Goal: Task Accomplishment & Management: Manage account settings

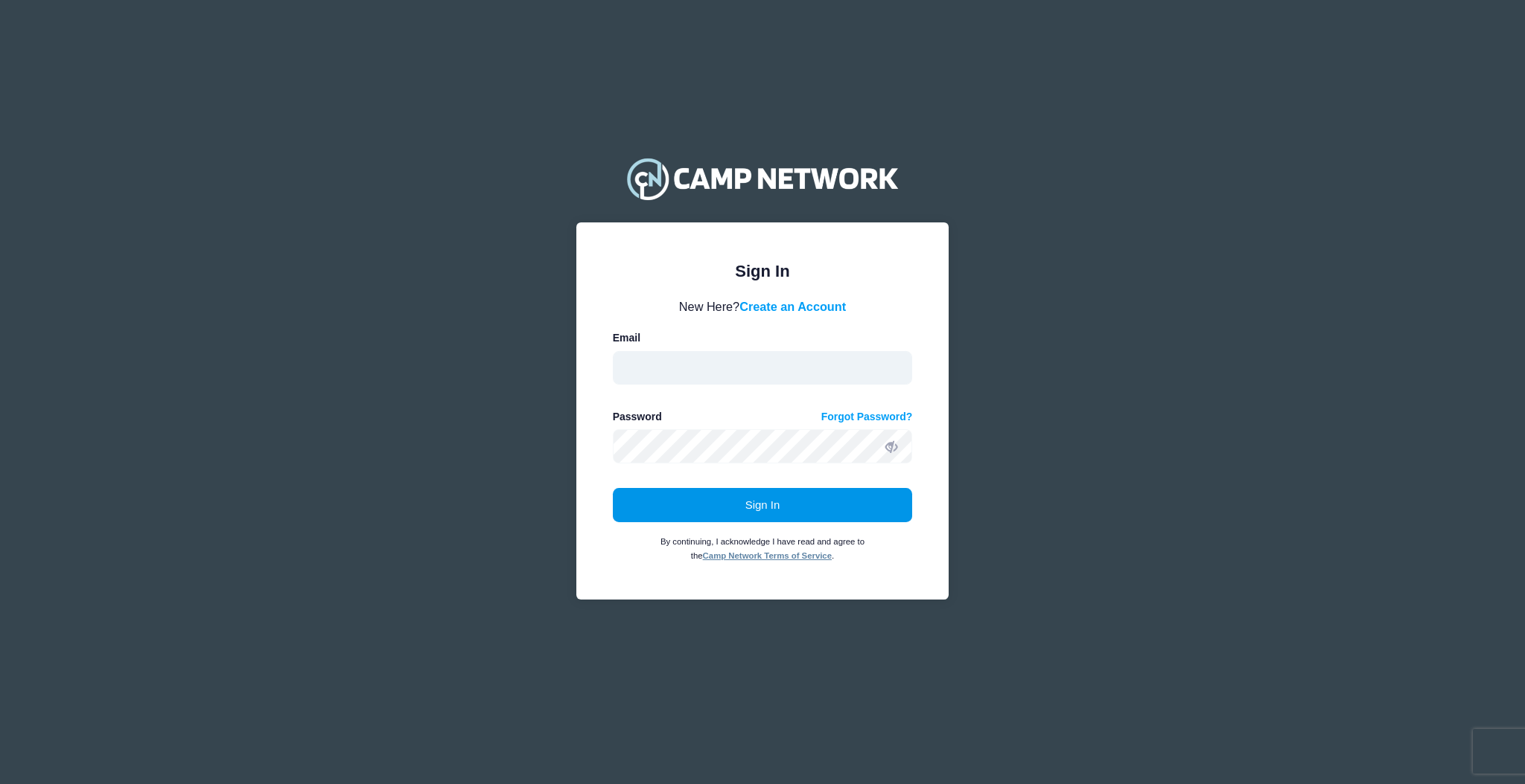
type input "aquidit@raft.net"
click at [685, 502] on button "Sign In" at bounding box center [762, 505] width 300 height 34
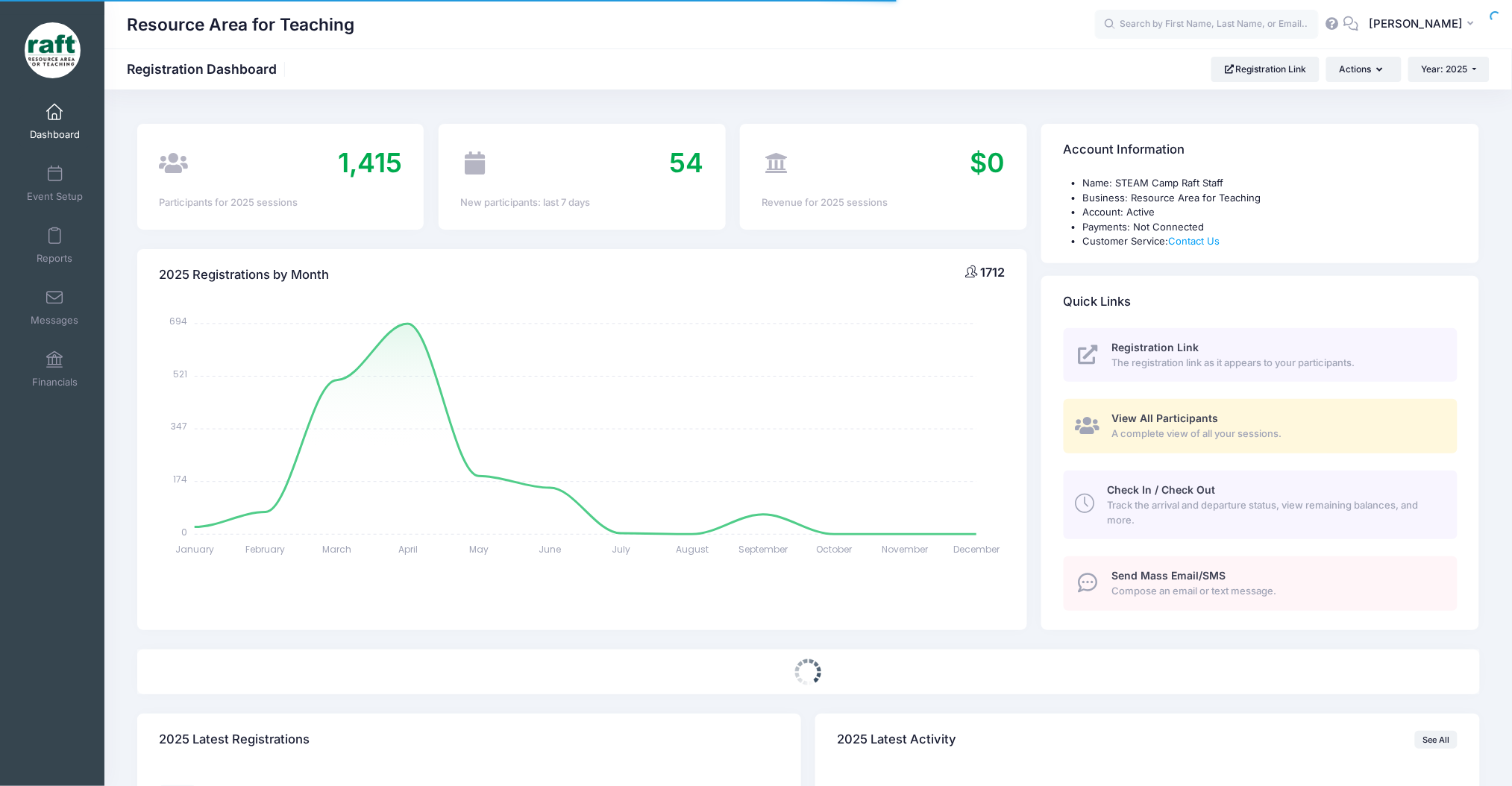
select select
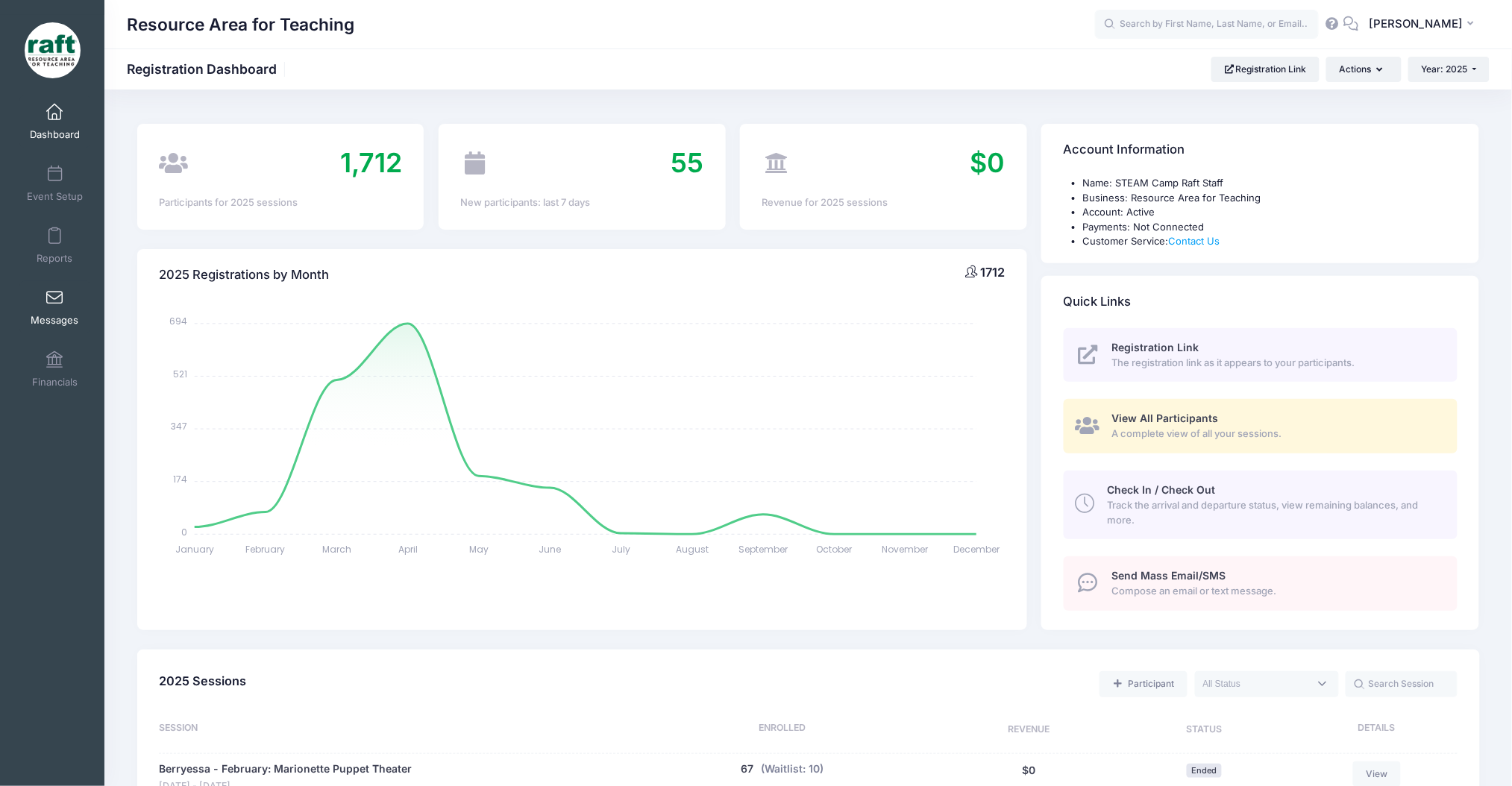
click at [38, 302] on link "Messages" at bounding box center [55, 307] width 71 height 53
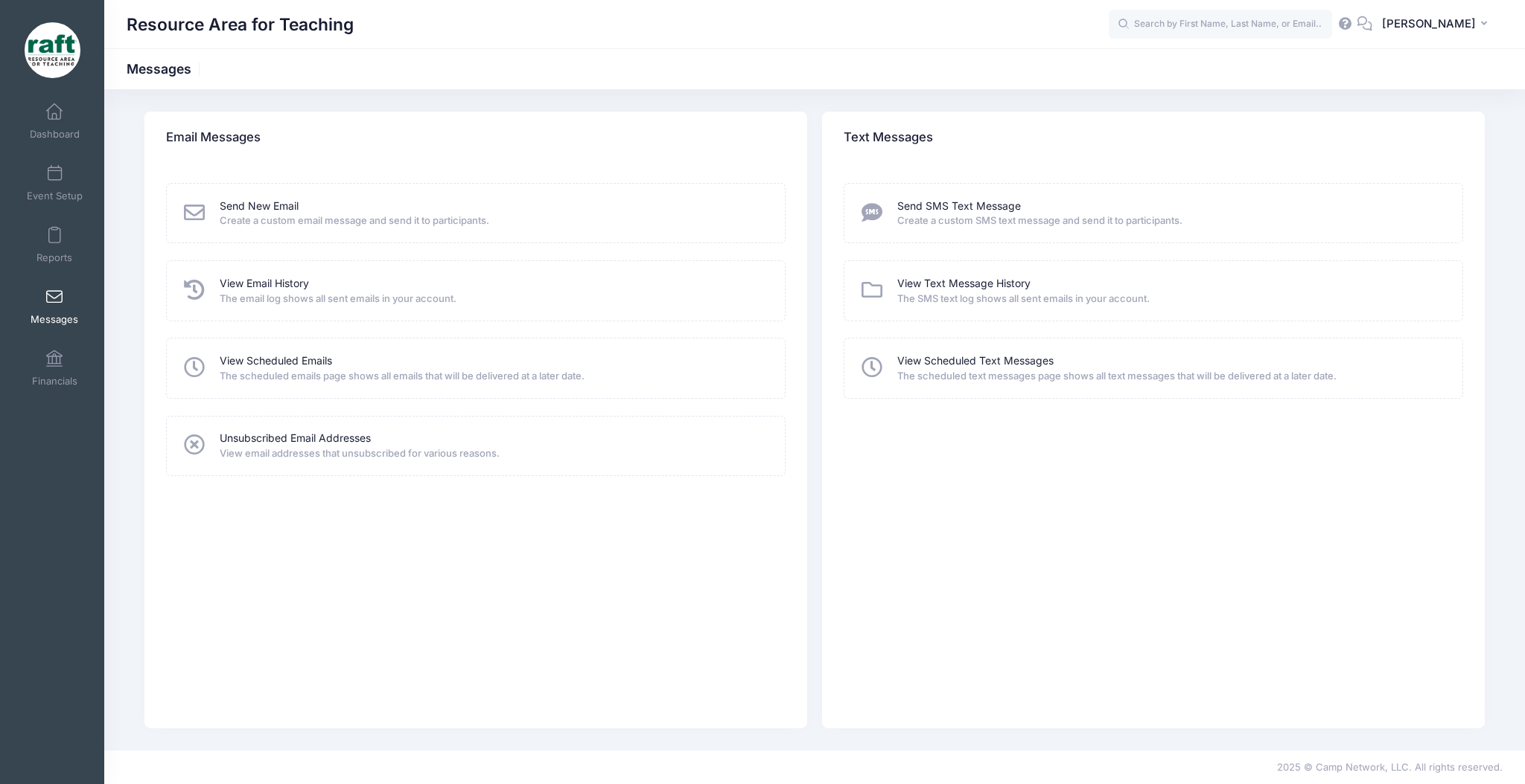
click at [297, 294] on span "The email log shows all sent emails in your account." at bounding box center [492, 299] width 546 height 15
click at [291, 296] on span "The email log shows all sent emails in your account." at bounding box center [492, 299] width 546 height 15
click at [287, 290] on link "View Email History" at bounding box center [265, 284] width 89 height 16
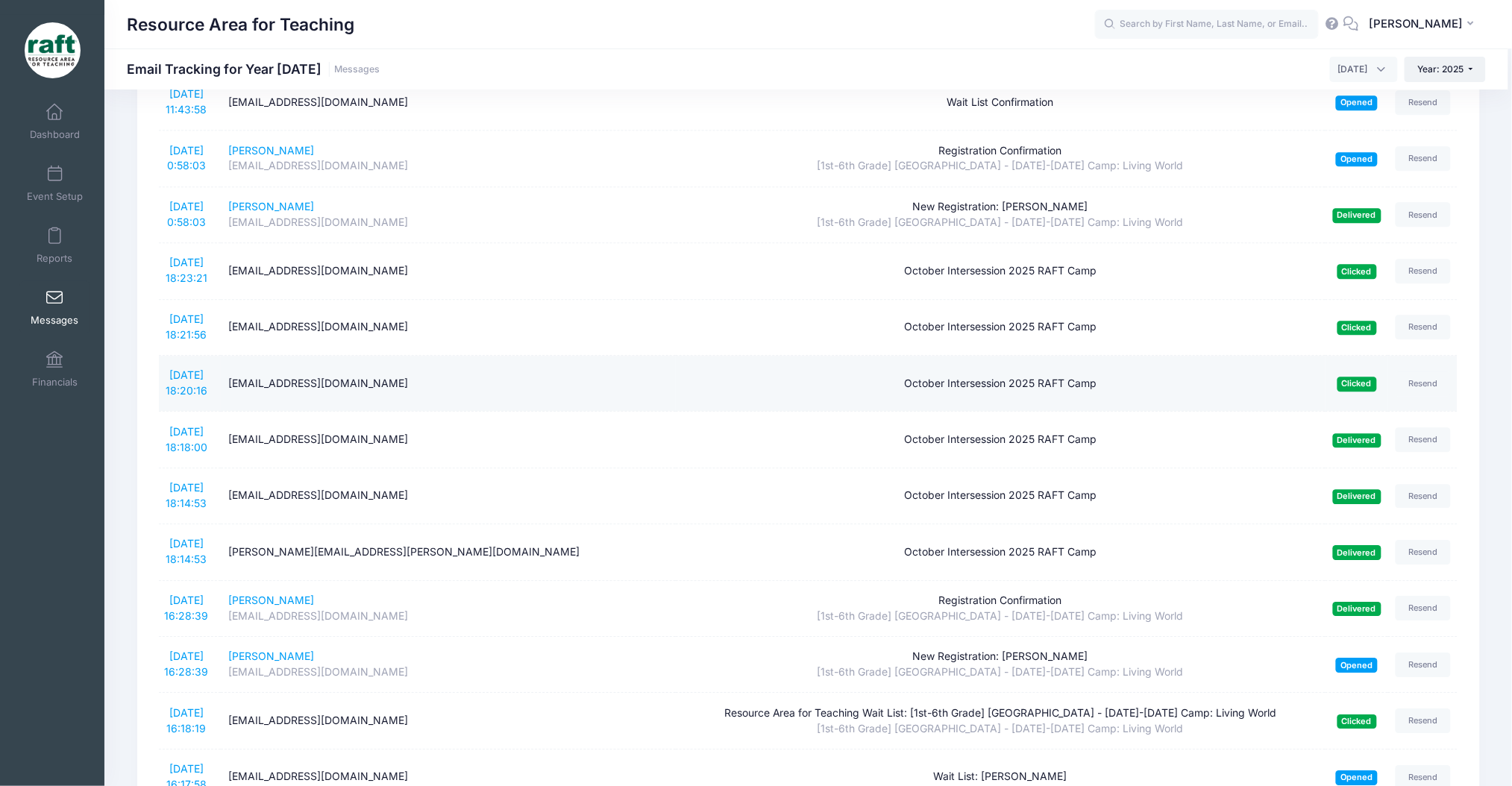
scroll to position [1392, 0]
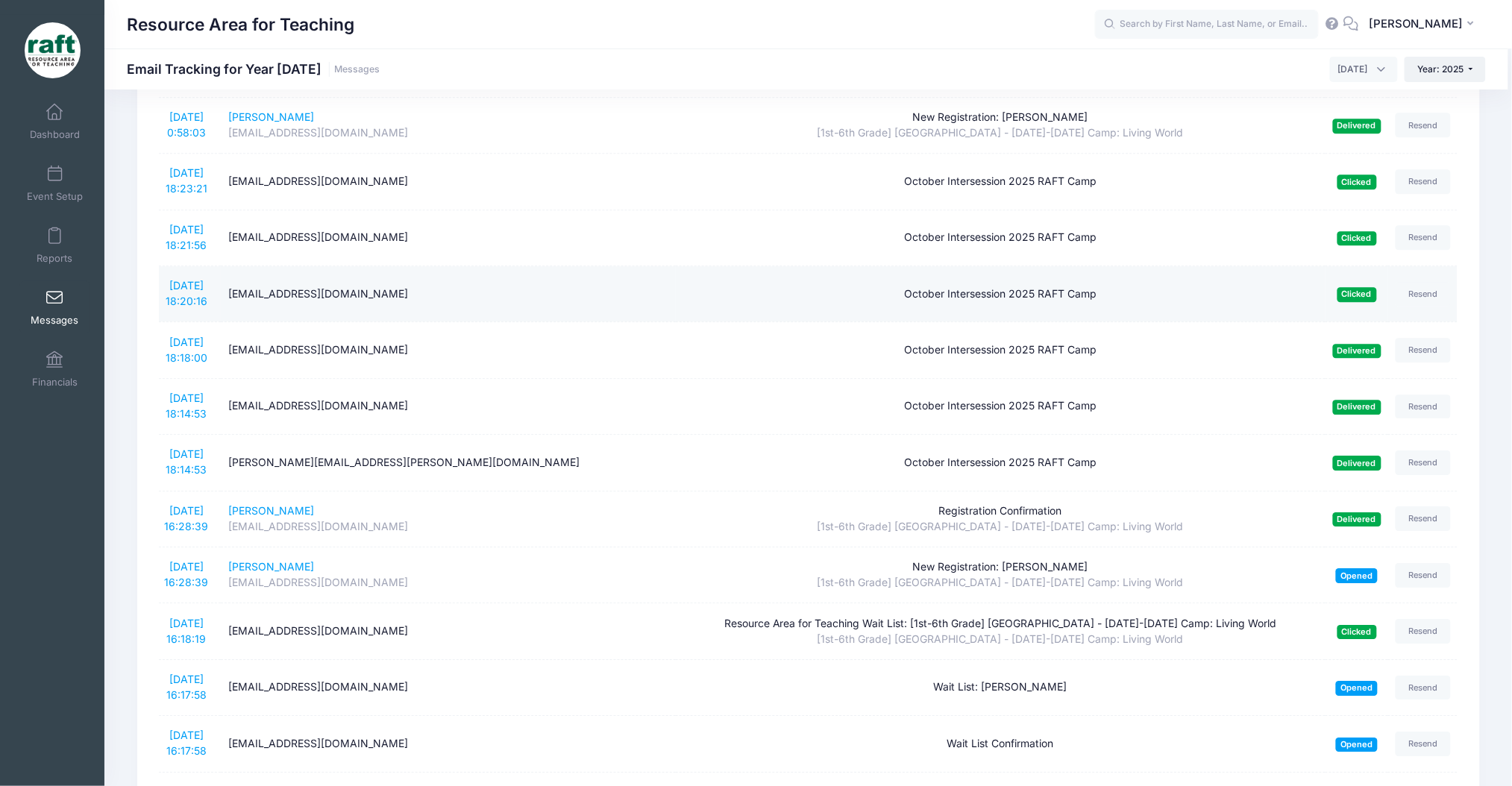
click at [952, 452] on td "October Intersession 2025 RAFT Camp" at bounding box center [1001, 462] width 649 height 56
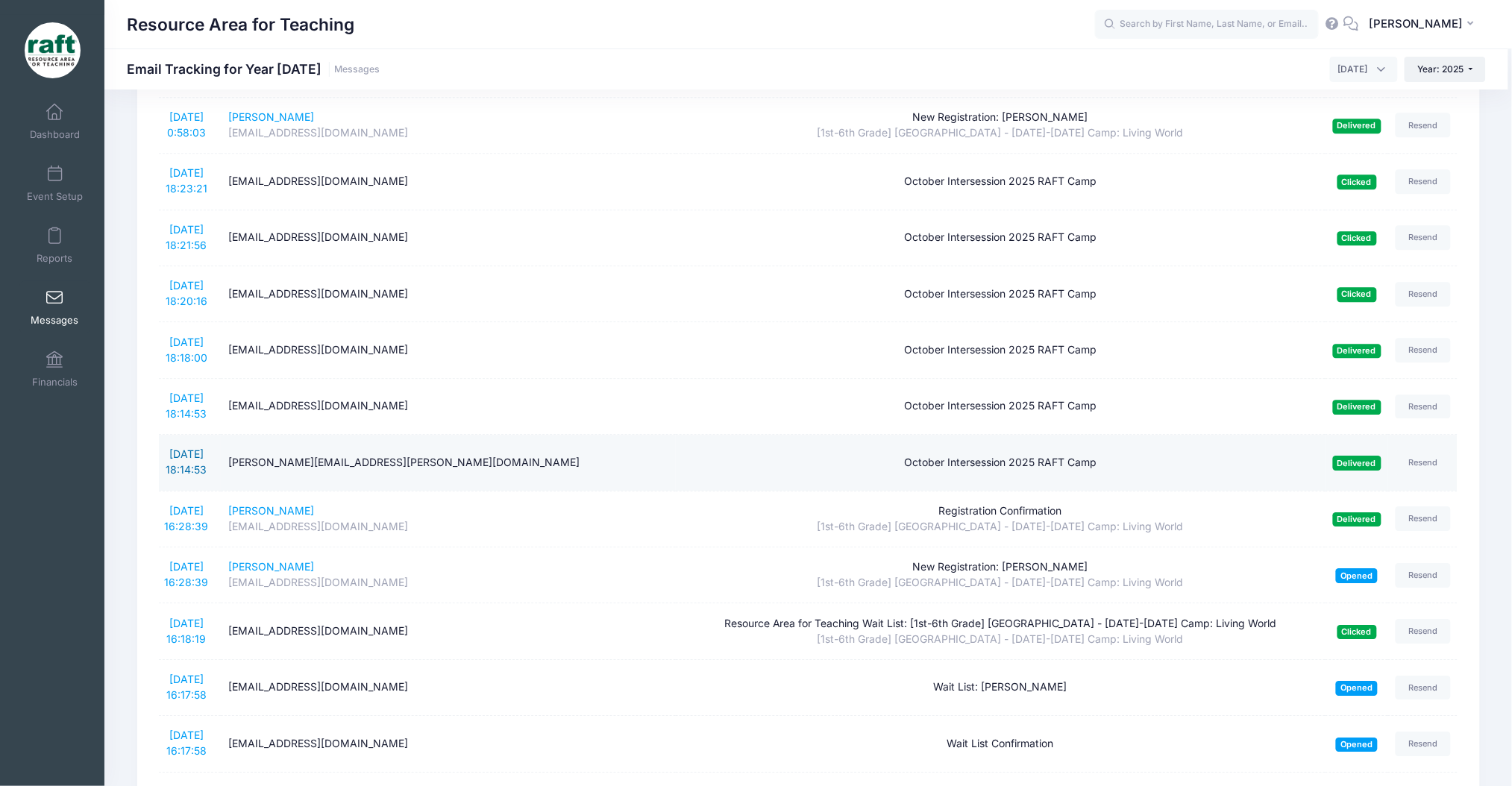
click at [176, 450] on link "9/24/2025 18:14:53" at bounding box center [186, 462] width 41 height 28
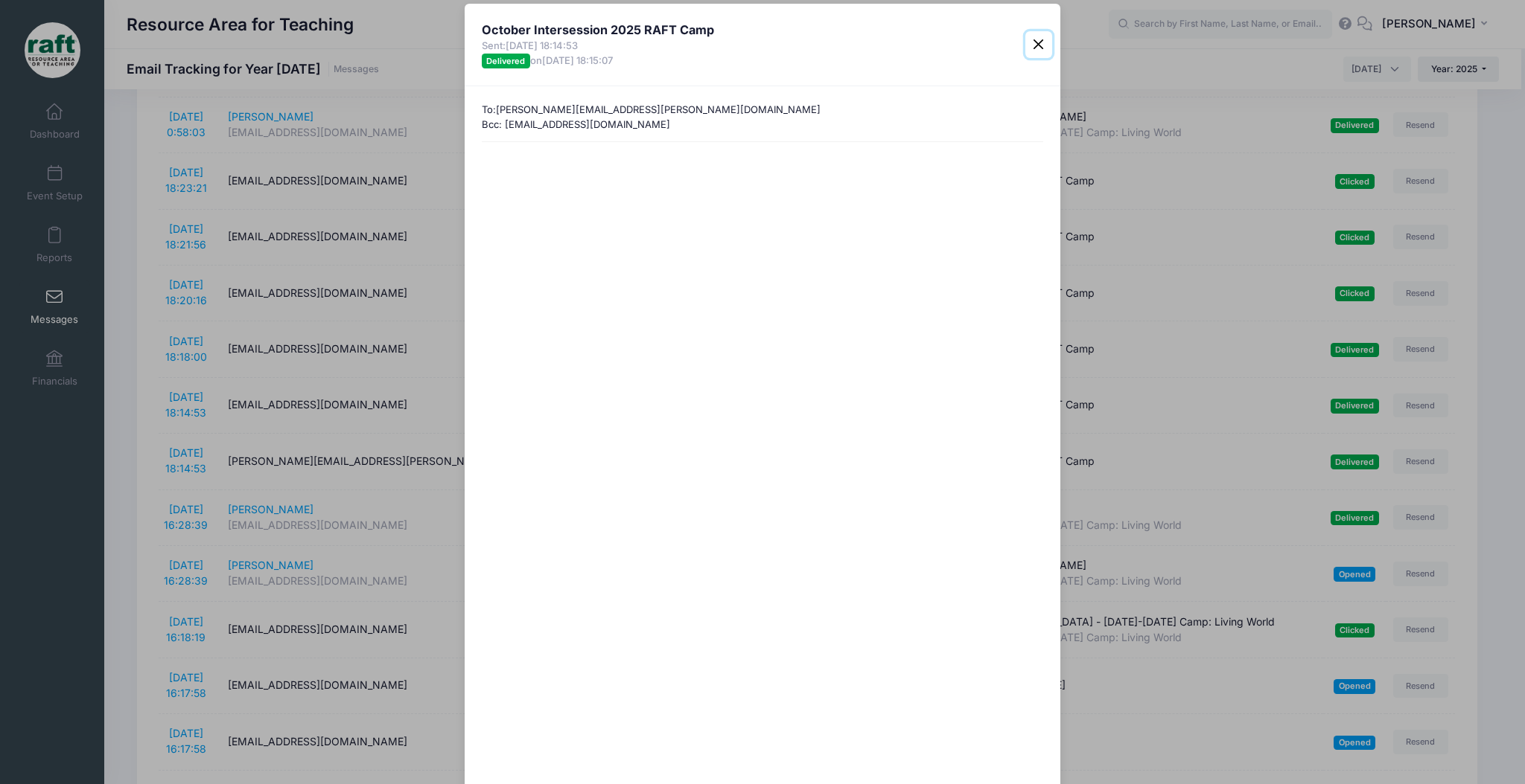
click at [1027, 46] on button "Close" at bounding box center [1039, 45] width 27 height 27
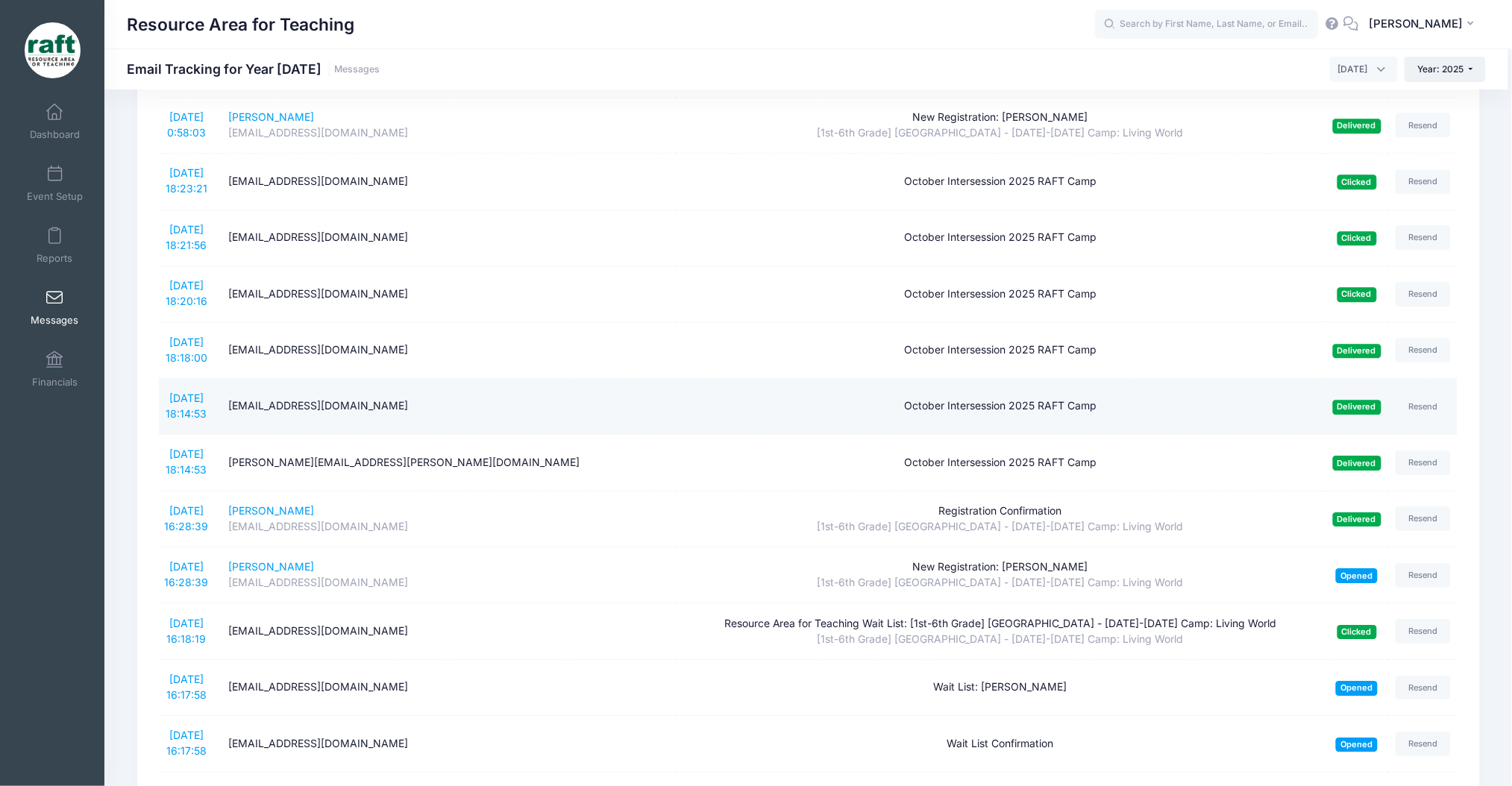
click at [853, 413] on div "October Intersession 2025 RAFT Camp" at bounding box center [1000, 406] width 634 height 16
click at [1002, 420] on td "October Intersession 2025 RAFT Camp" at bounding box center [1001, 406] width 649 height 56
click at [192, 399] on link "9/24/2025 18:14:53" at bounding box center [186, 406] width 41 height 28
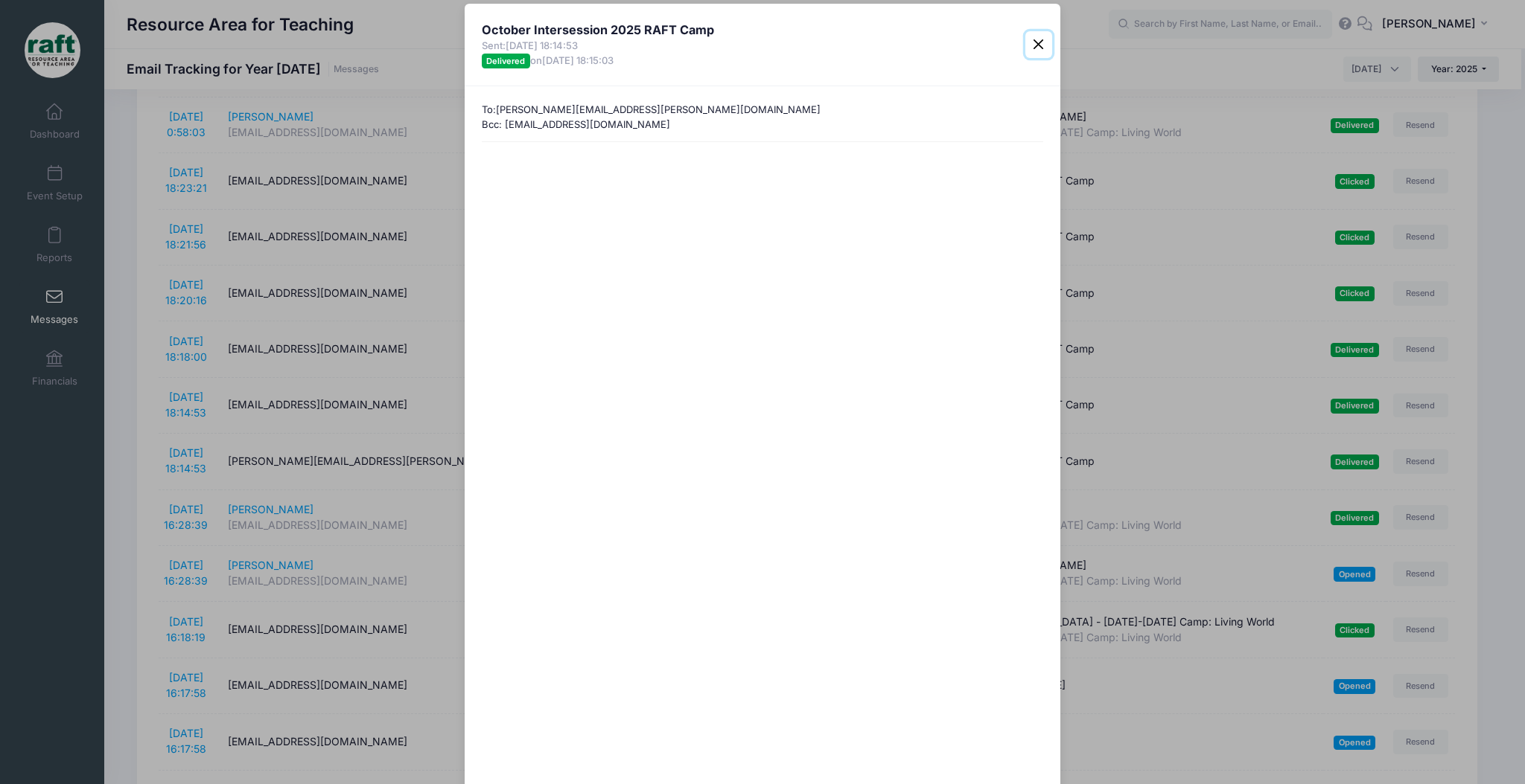
click at [1040, 36] on button "Close" at bounding box center [1039, 45] width 27 height 27
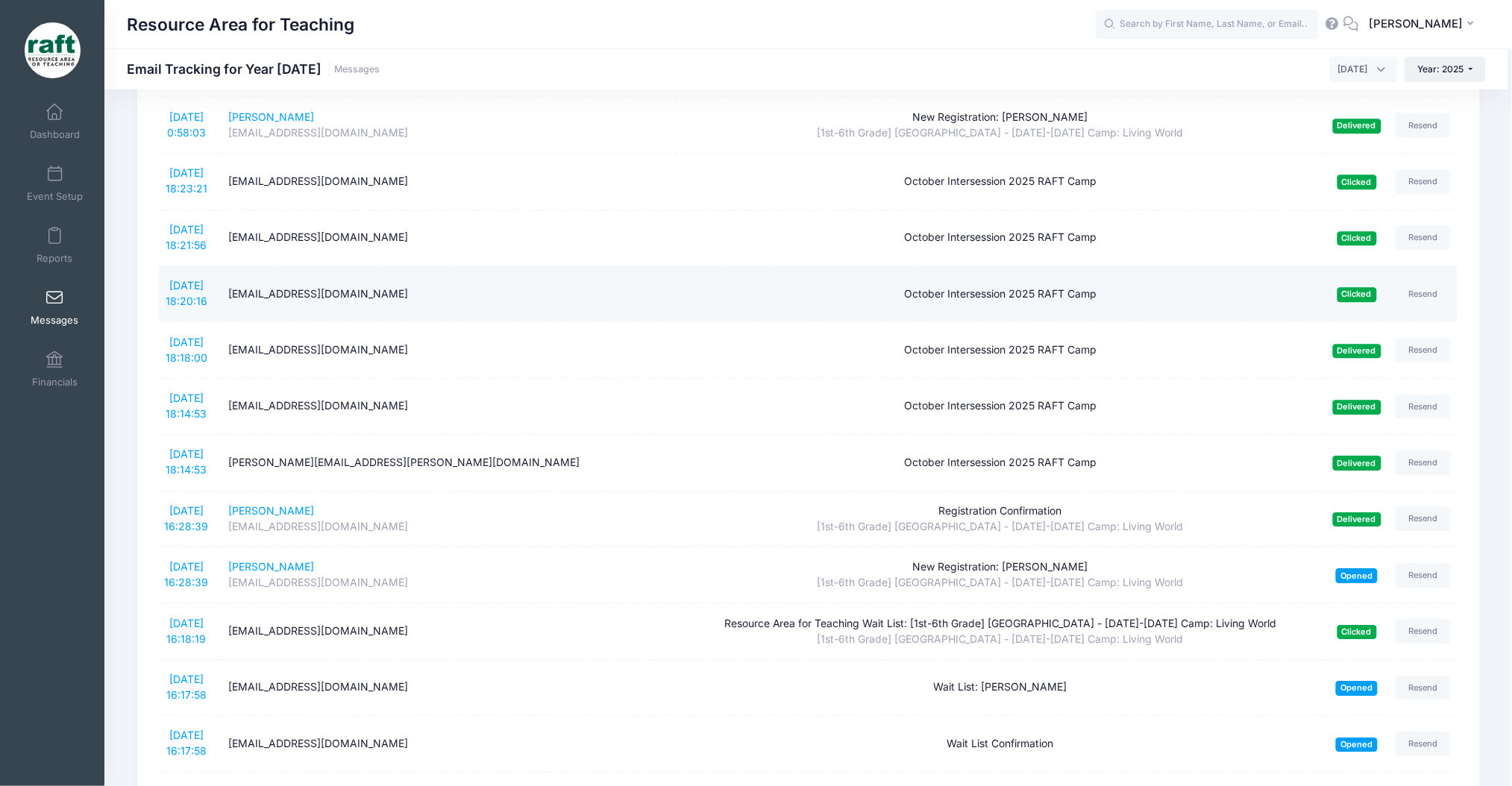
click at [192, 294] on td "9/24/2025 18:20:16" at bounding box center [191, 294] width 63 height 56
click at [192, 286] on link "9/24/2025 18:20:16" at bounding box center [186, 293] width 42 height 28
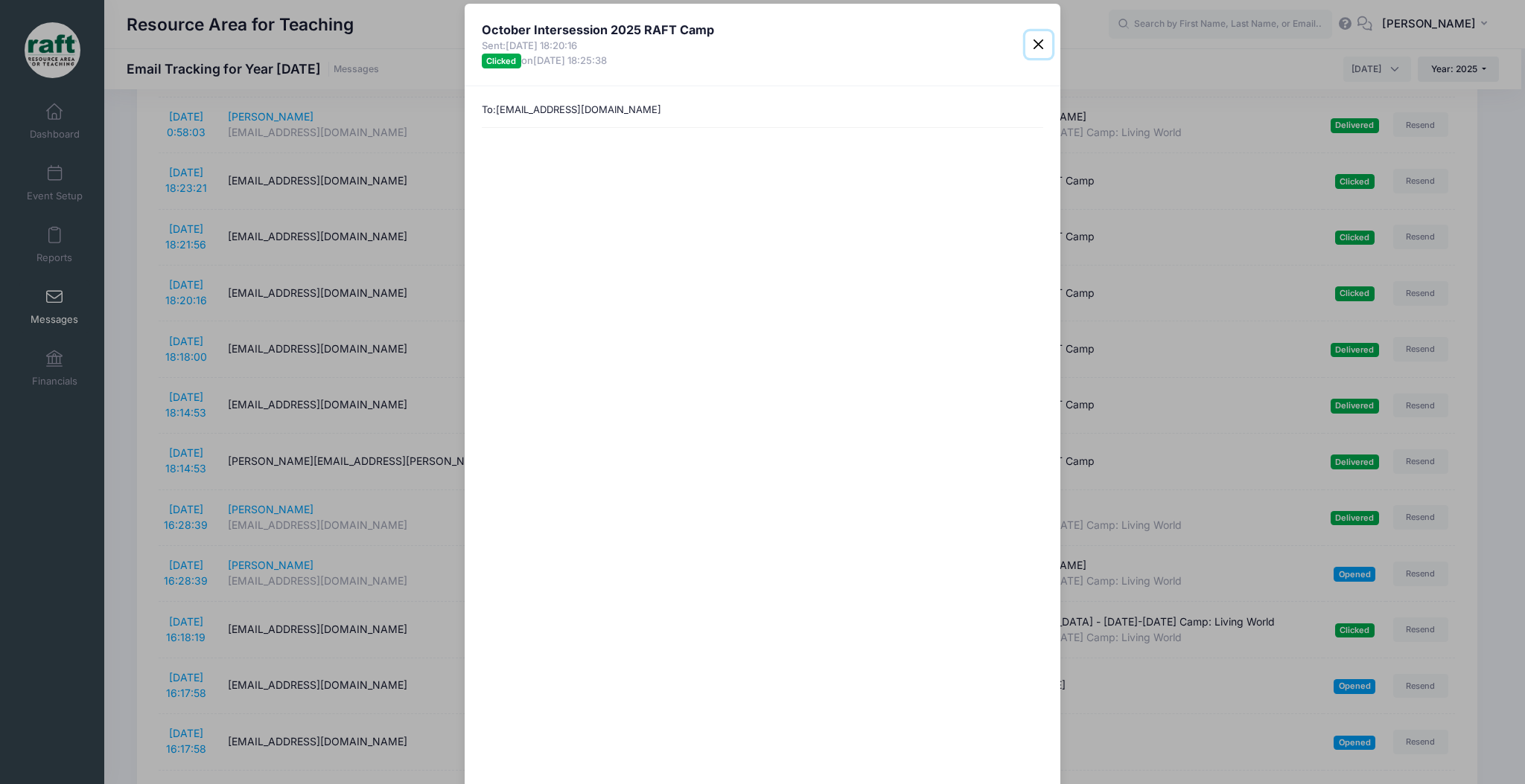
click at [1031, 35] on button "Close" at bounding box center [1039, 45] width 27 height 27
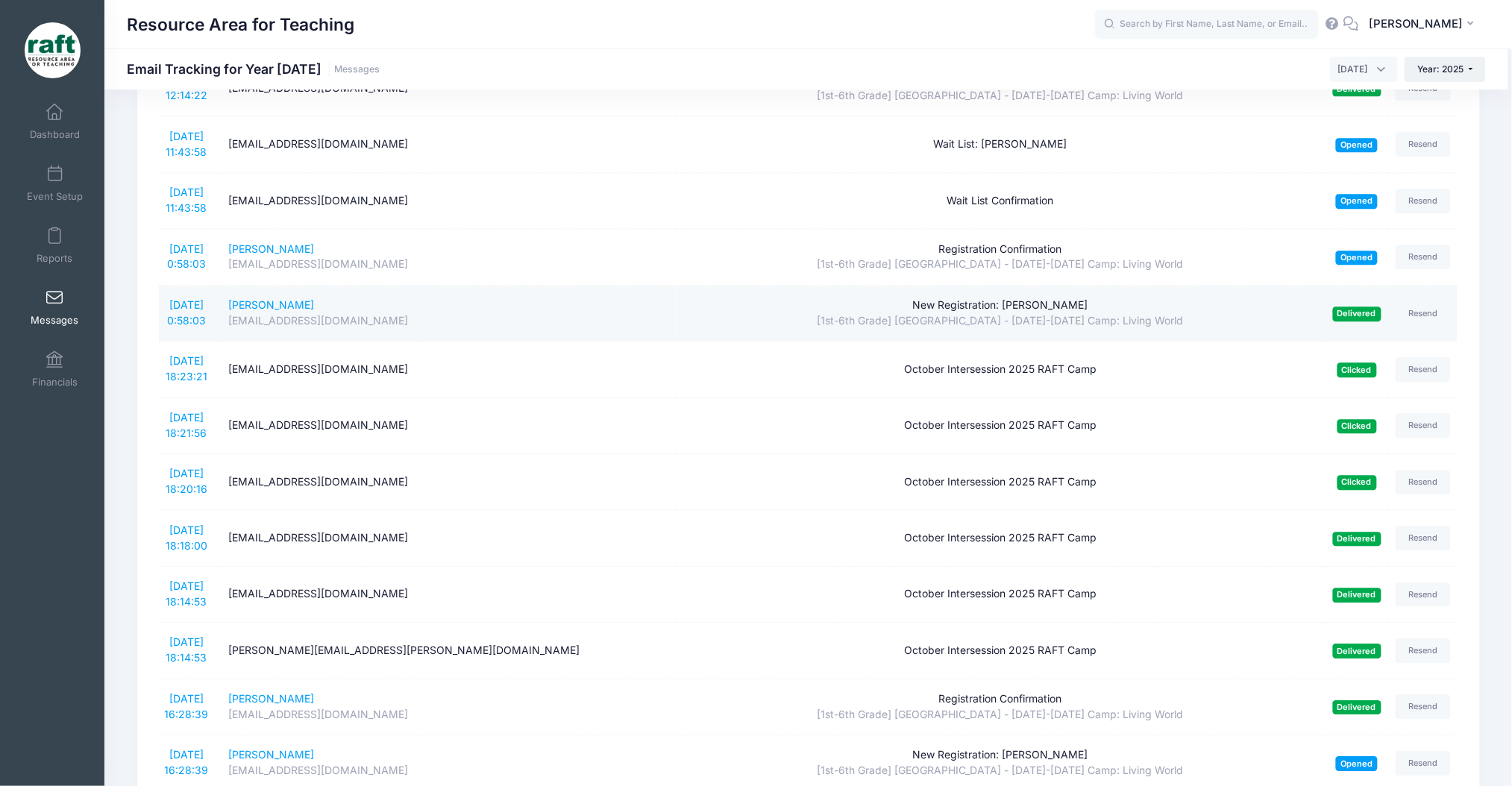
scroll to position [1194, 0]
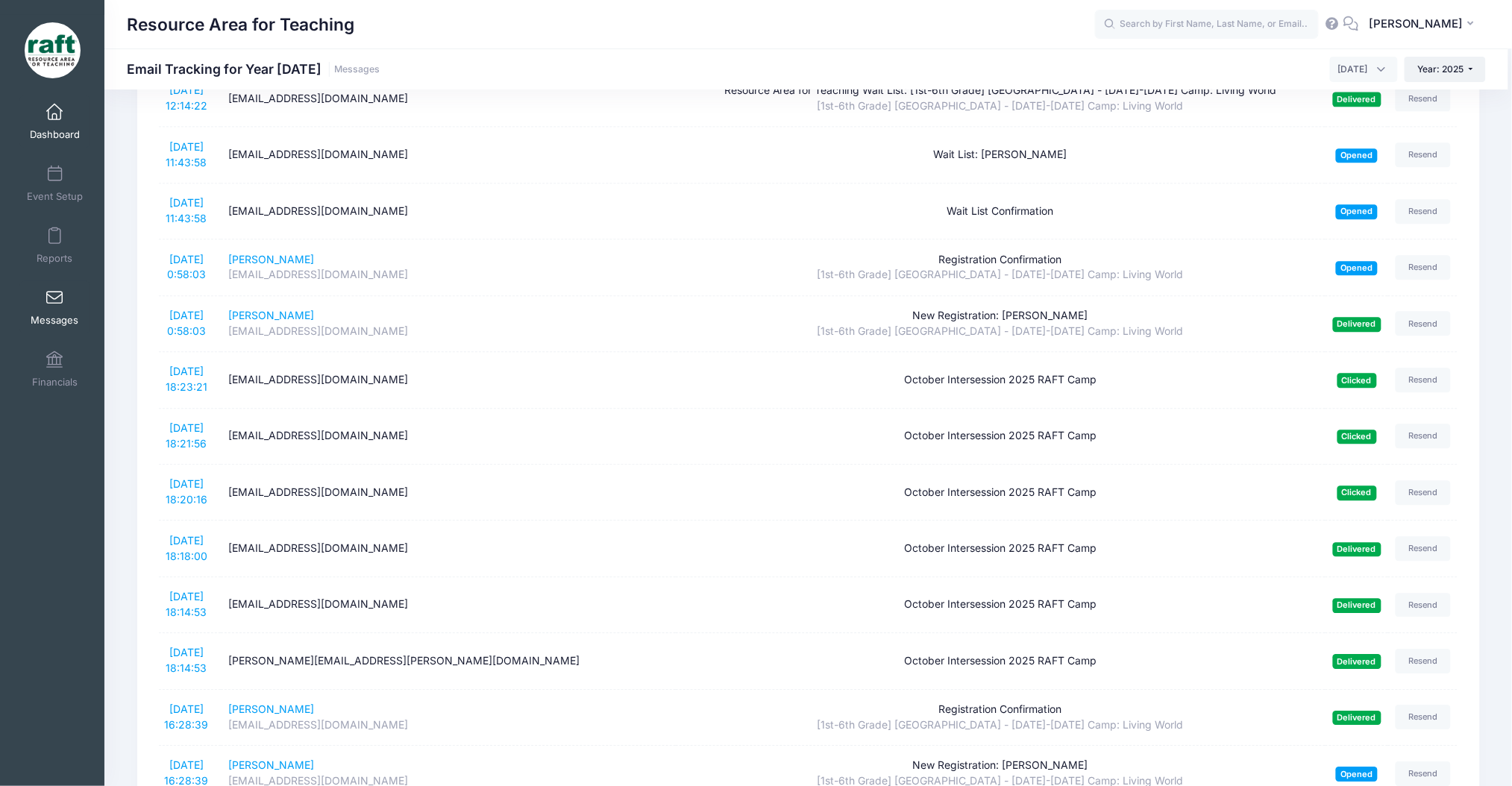
click at [31, 121] on link "Dashboard" at bounding box center [55, 122] width 71 height 53
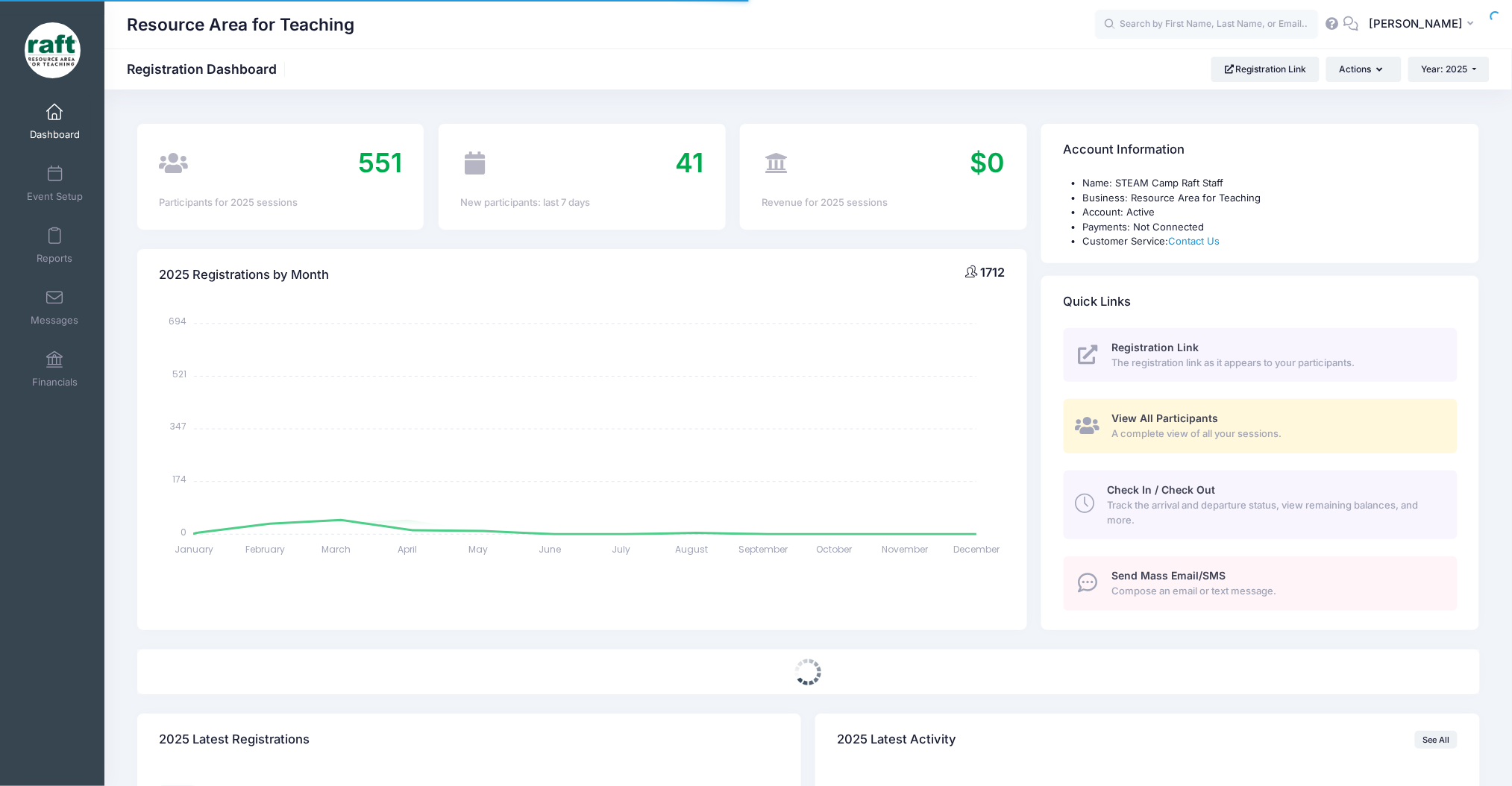
select select
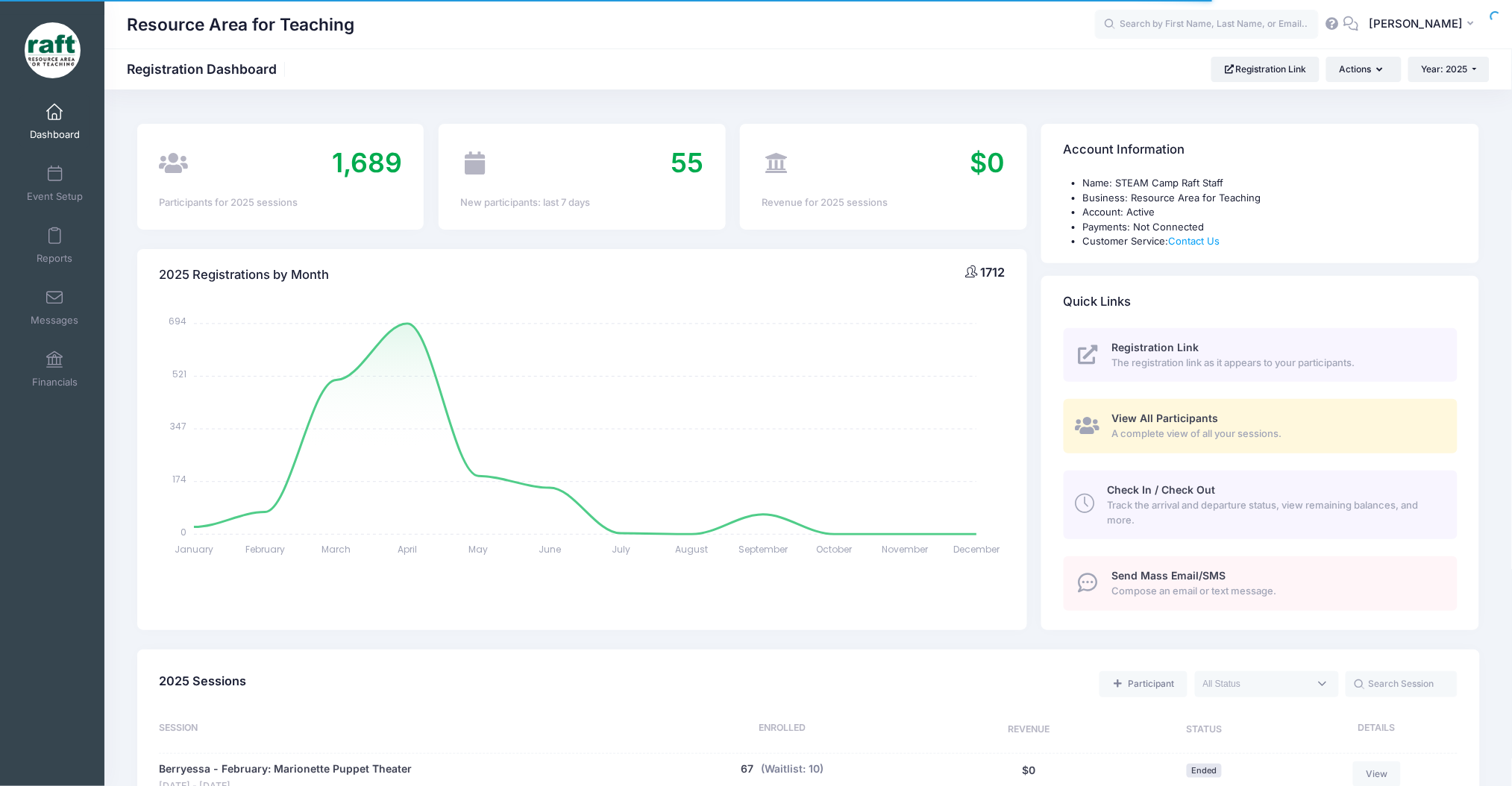
click at [1138, 409] on link "View All Participants A complete view of all your sessions." at bounding box center [1260, 426] width 394 height 54
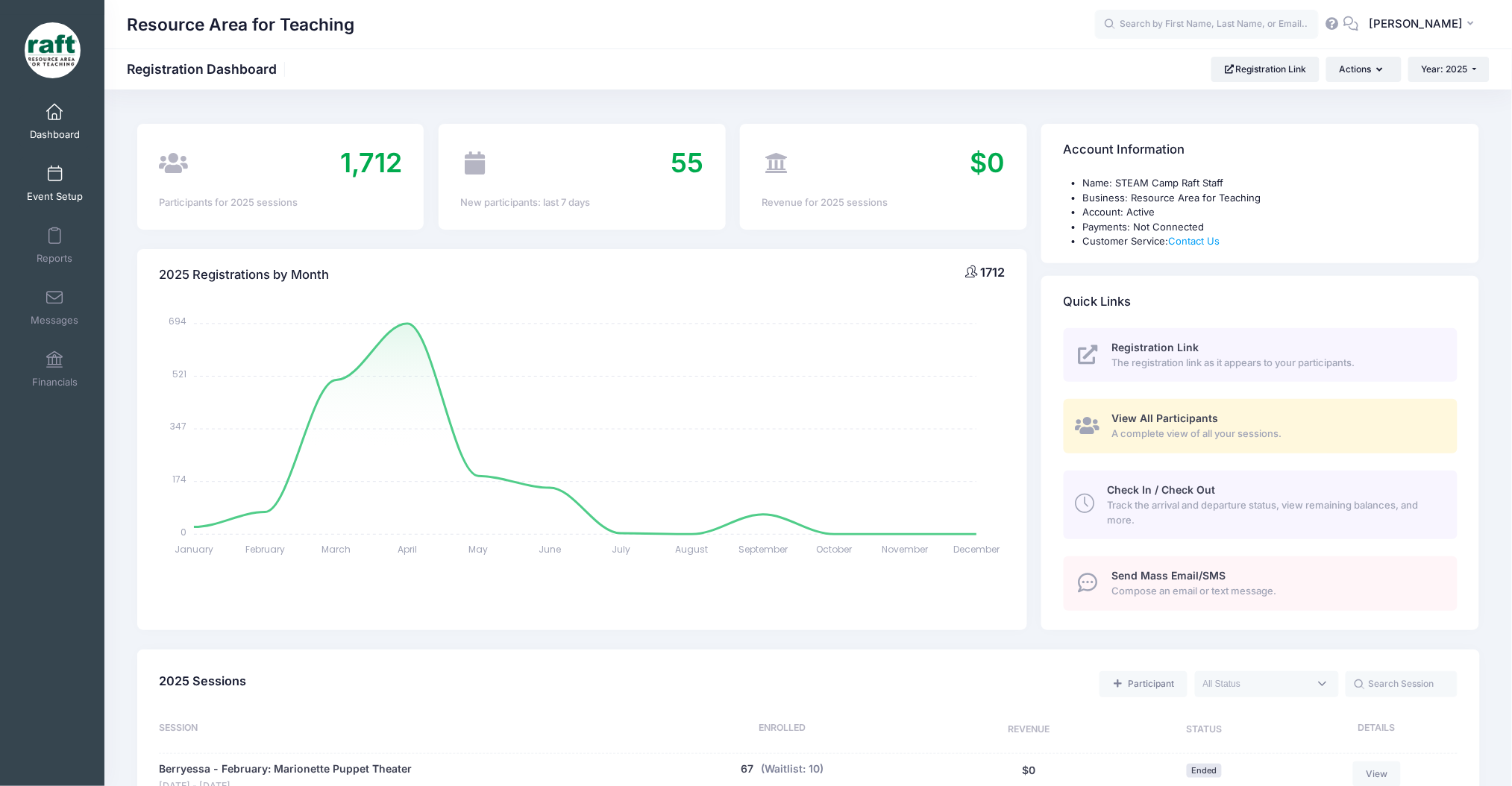
click at [37, 189] on link "Event Setup" at bounding box center [55, 184] width 71 height 53
click at [24, 203] on link "Event Setup" at bounding box center [55, 184] width 71 height 53
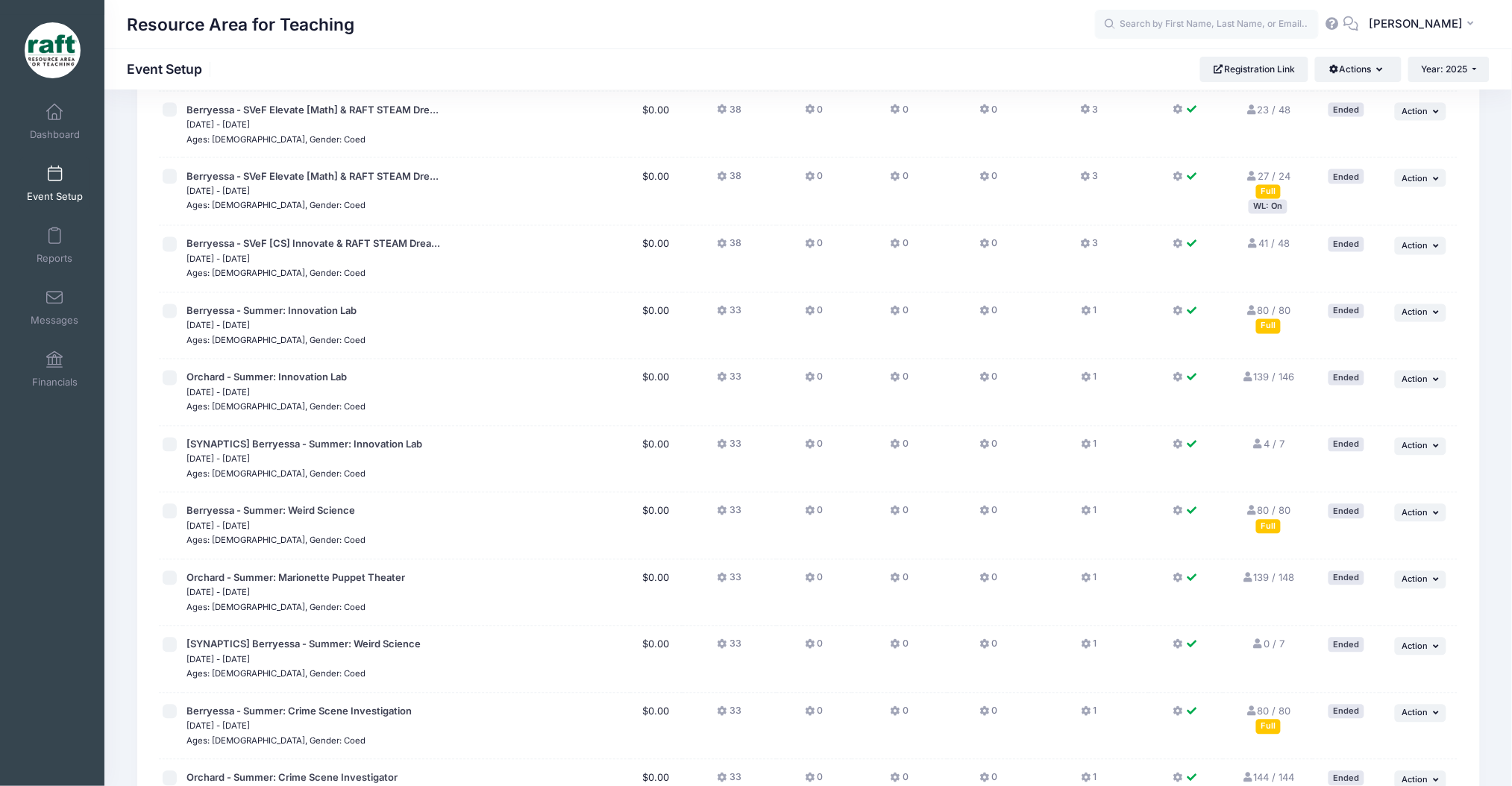
scroll to position [597, 0]
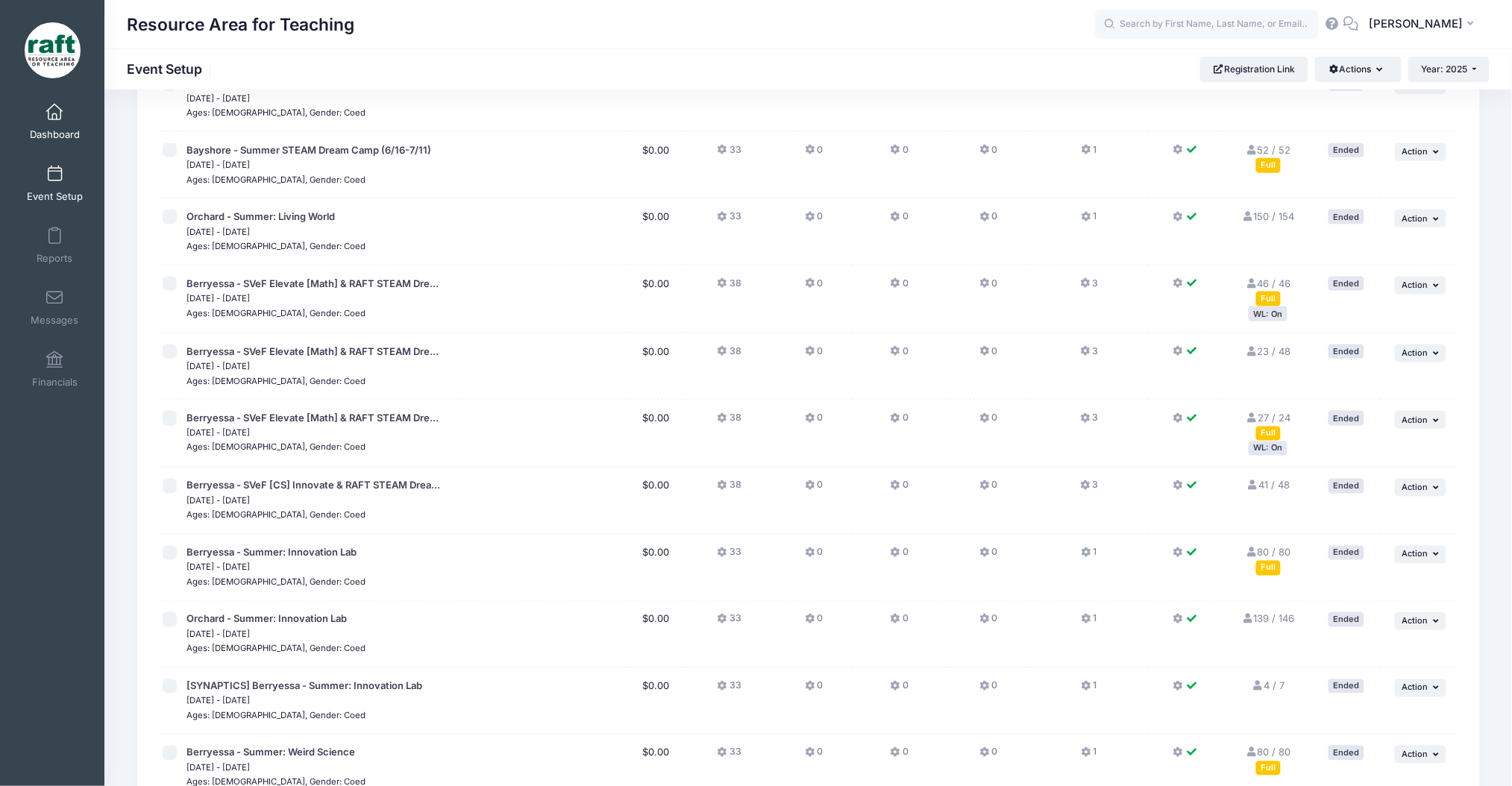
click at [39, 139] on span "Dashboard" at bounding box center [55, 135] width 50 height 13
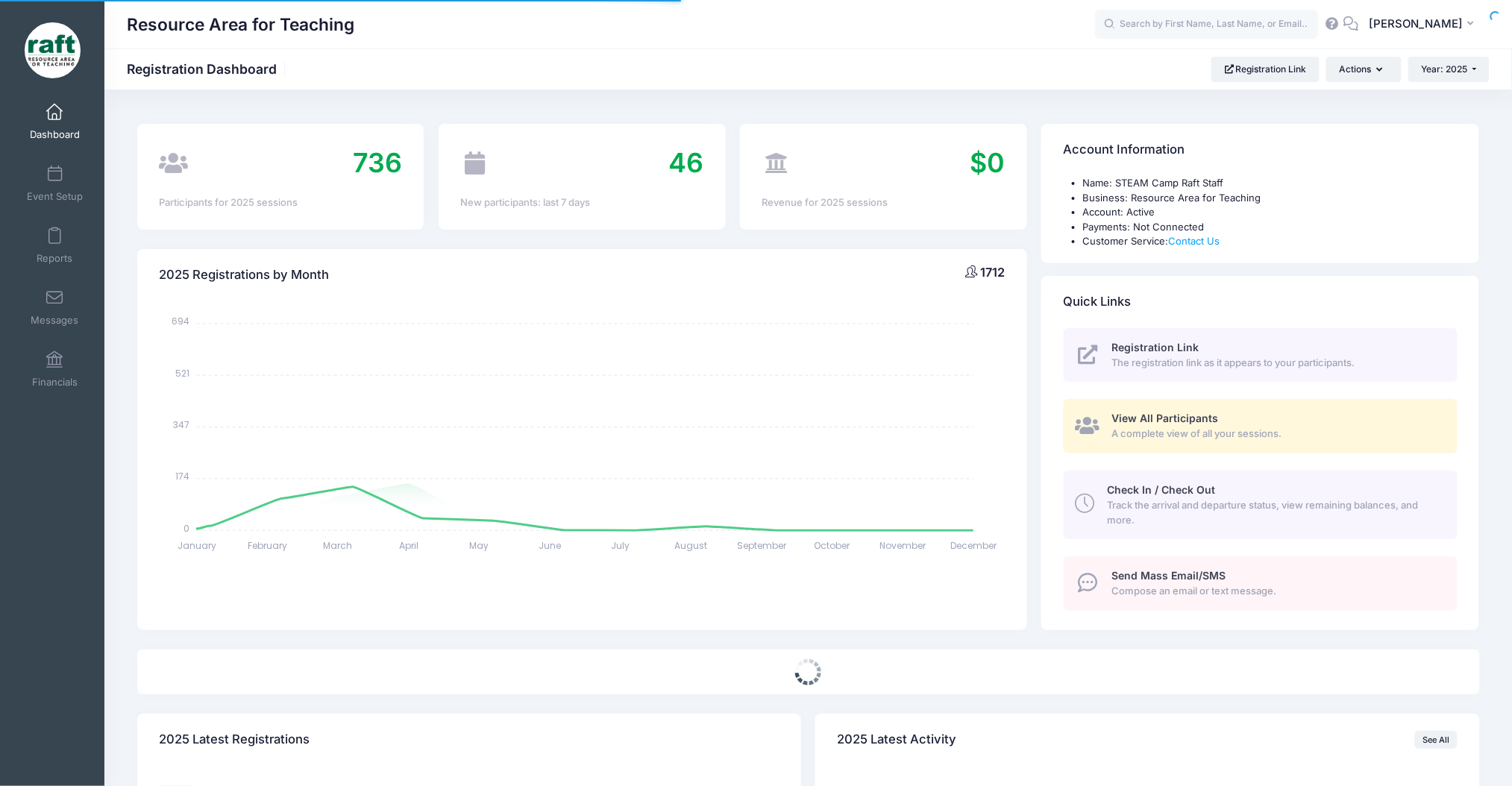
select select
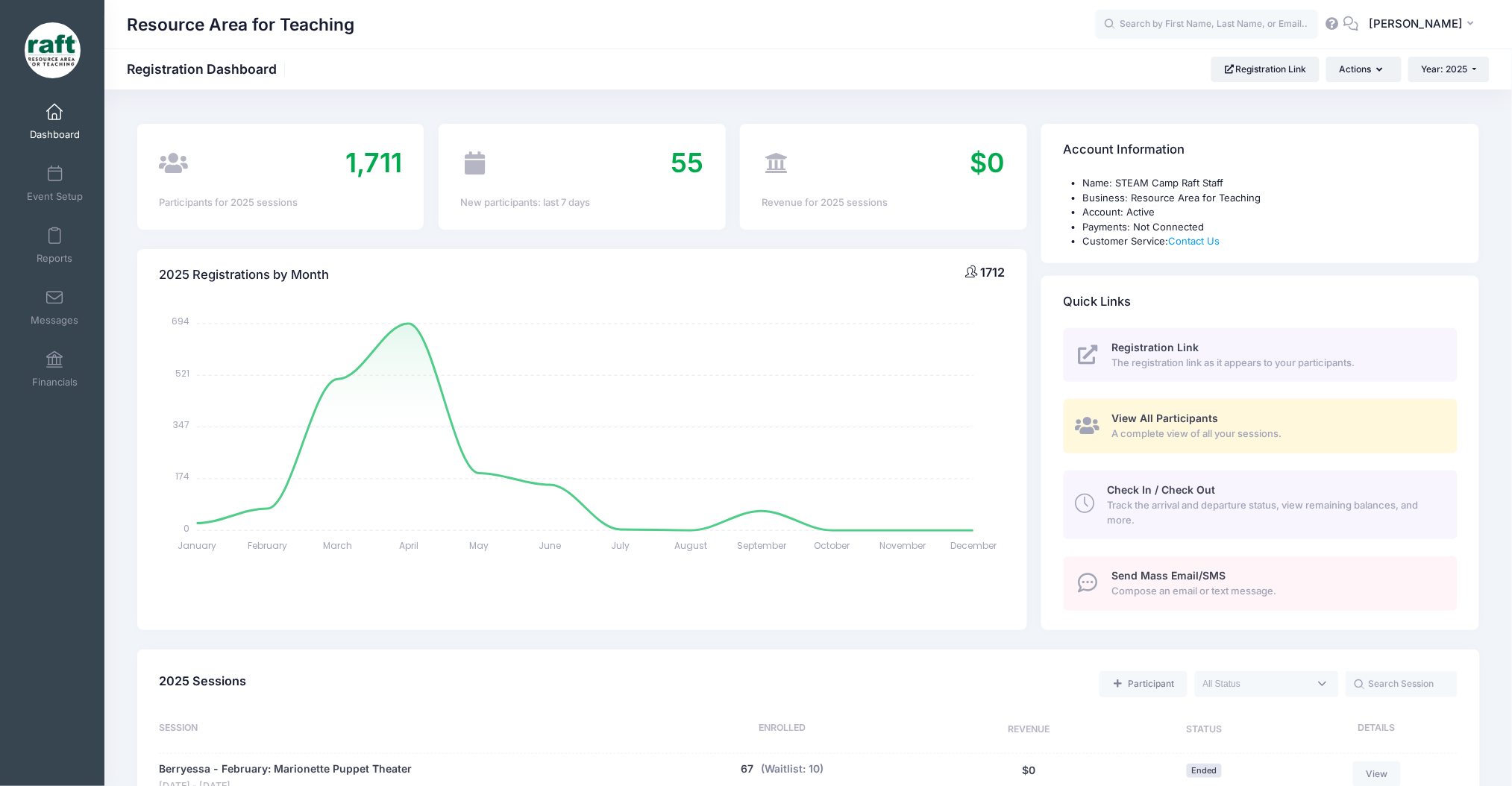
click at [1149, 422] on span "View All Participants" at bounding box center [1165, 418] width 107 height 13
click at [1153, 413] on span "View All Participants" at bounding box center [1165, 418] width 107 height 13
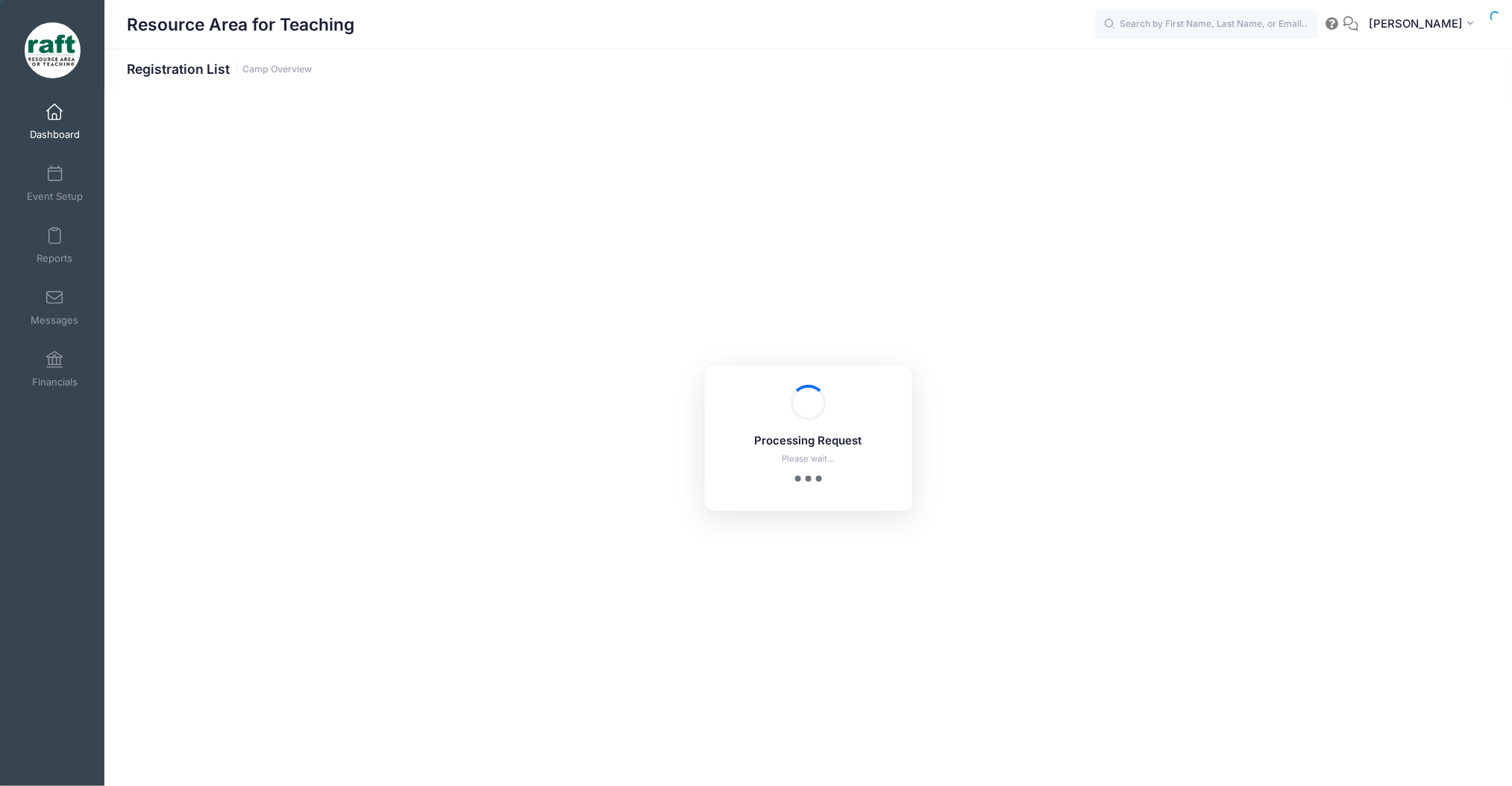
select select "10"
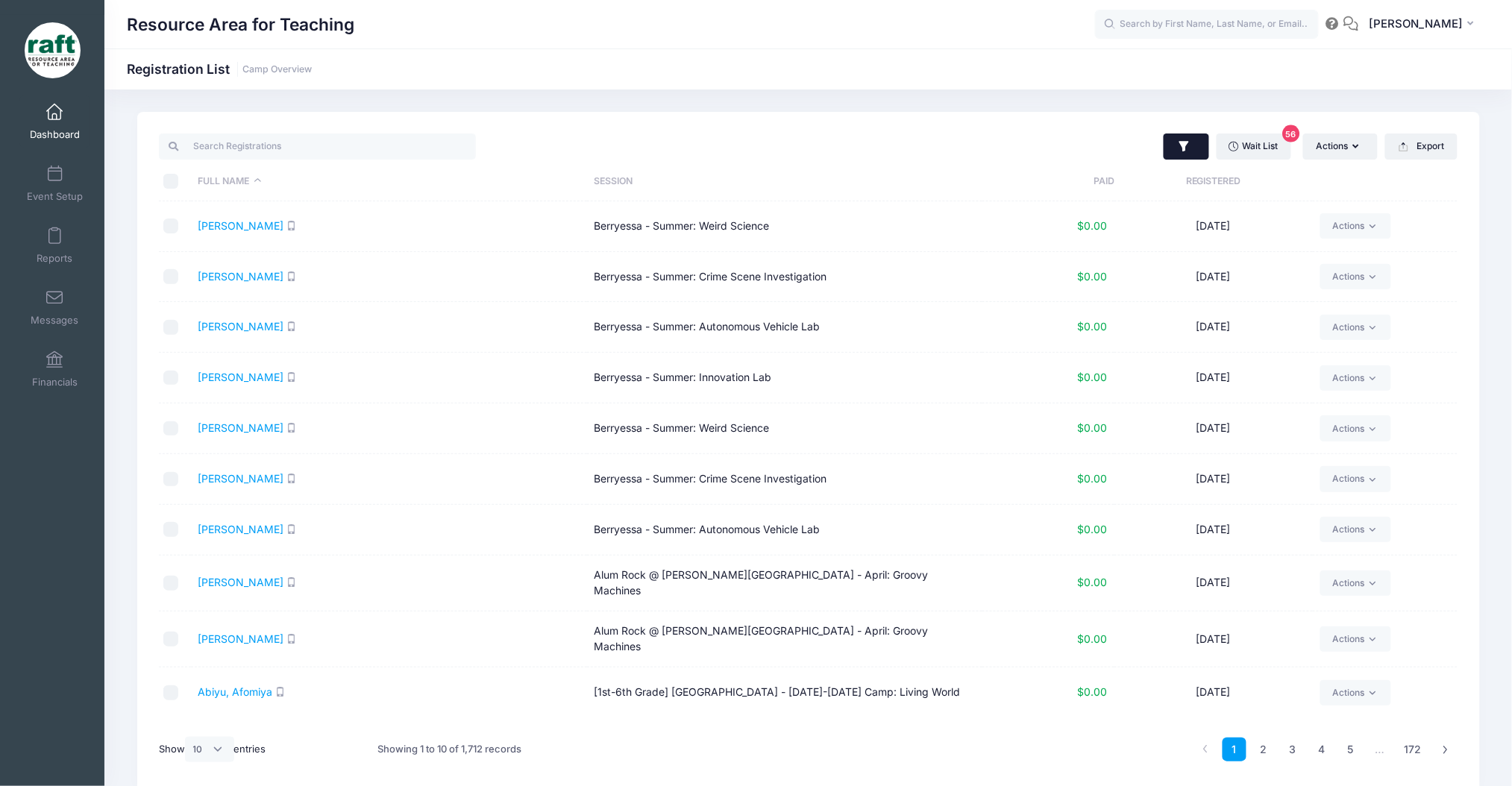
click at [1179, 146] on icon "button" at bounding box center [1184, 146] width 9 height 10
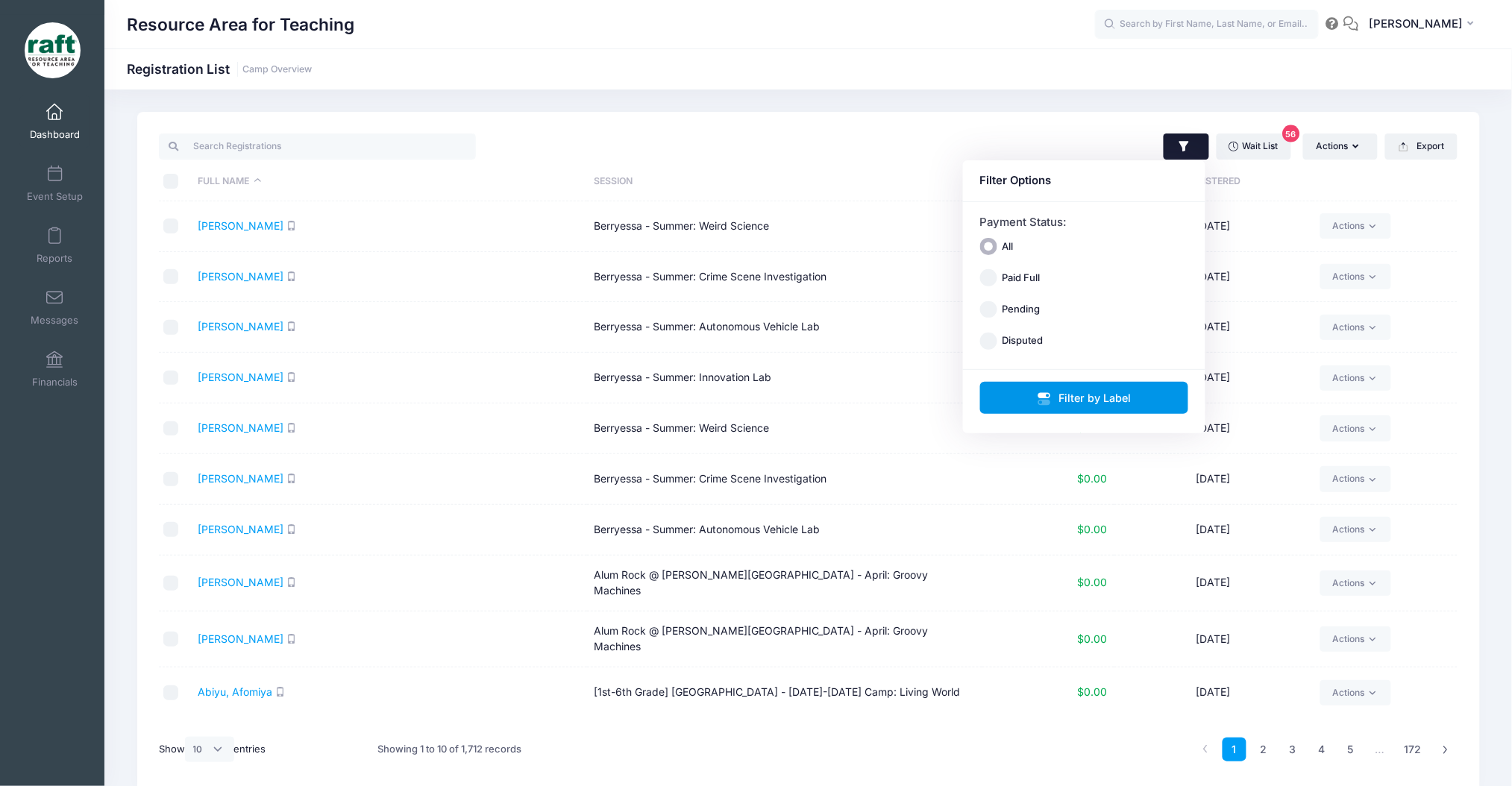
click at [998, 394] on button "Filter by Label" at bounding box center [1085, 398] width 209 height 32
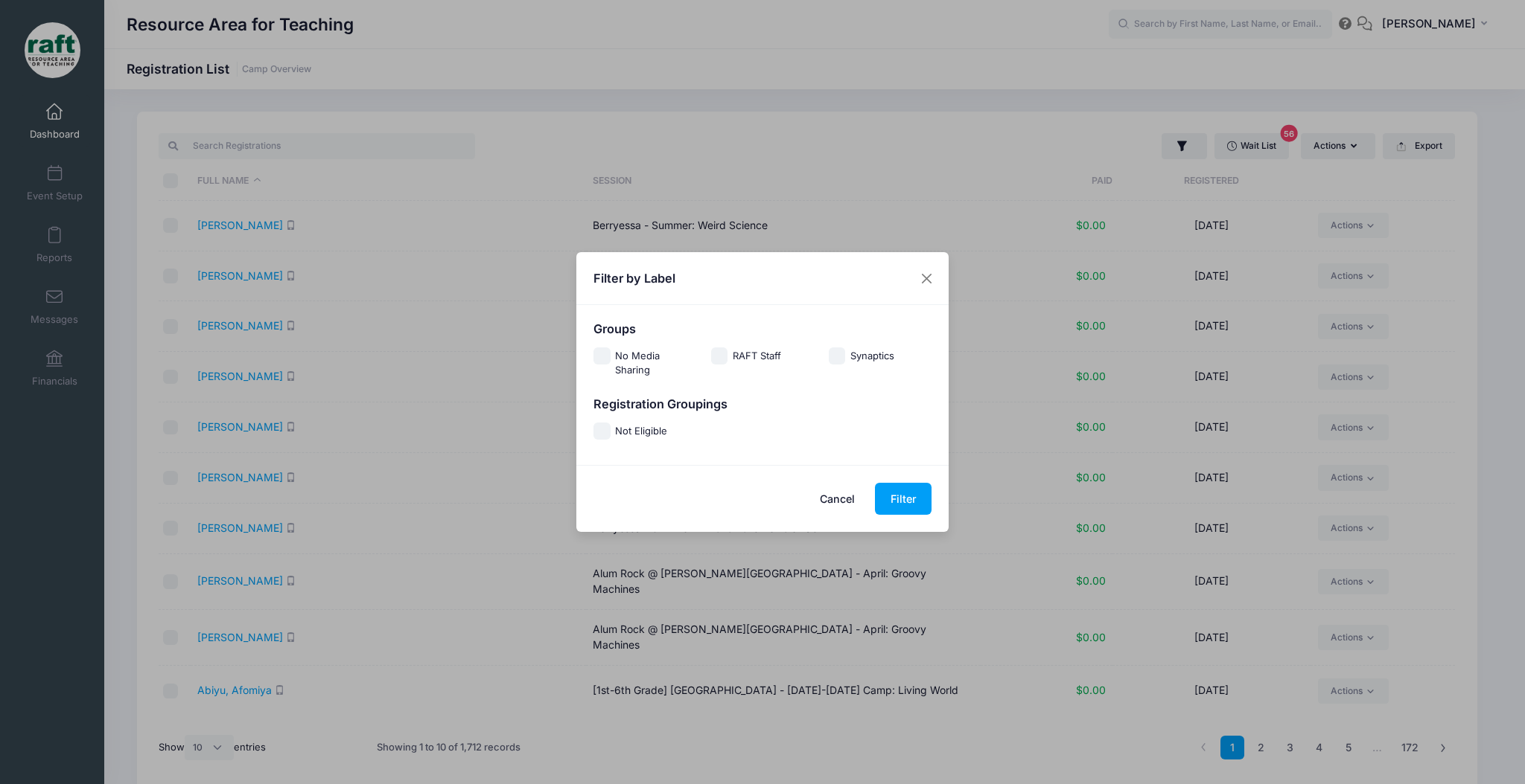
click at [662, 449] on div "Groups No Media Sharing RAFT Staff Synaptics Registration Groupings Not Eligible" at bounding box center [762, 385] width 373 height 160
click at [642, 438] on label "Not Eligible" at bounding box center [641, 432] width 52 height 16
click at [611, 438] on input "Not Eligible" at bounding box center [602, 431] width 17 height 17
checkbox input "true"
click at [899, 496] on button "Filter" at bounding box center [903, 498] width 56 height 32
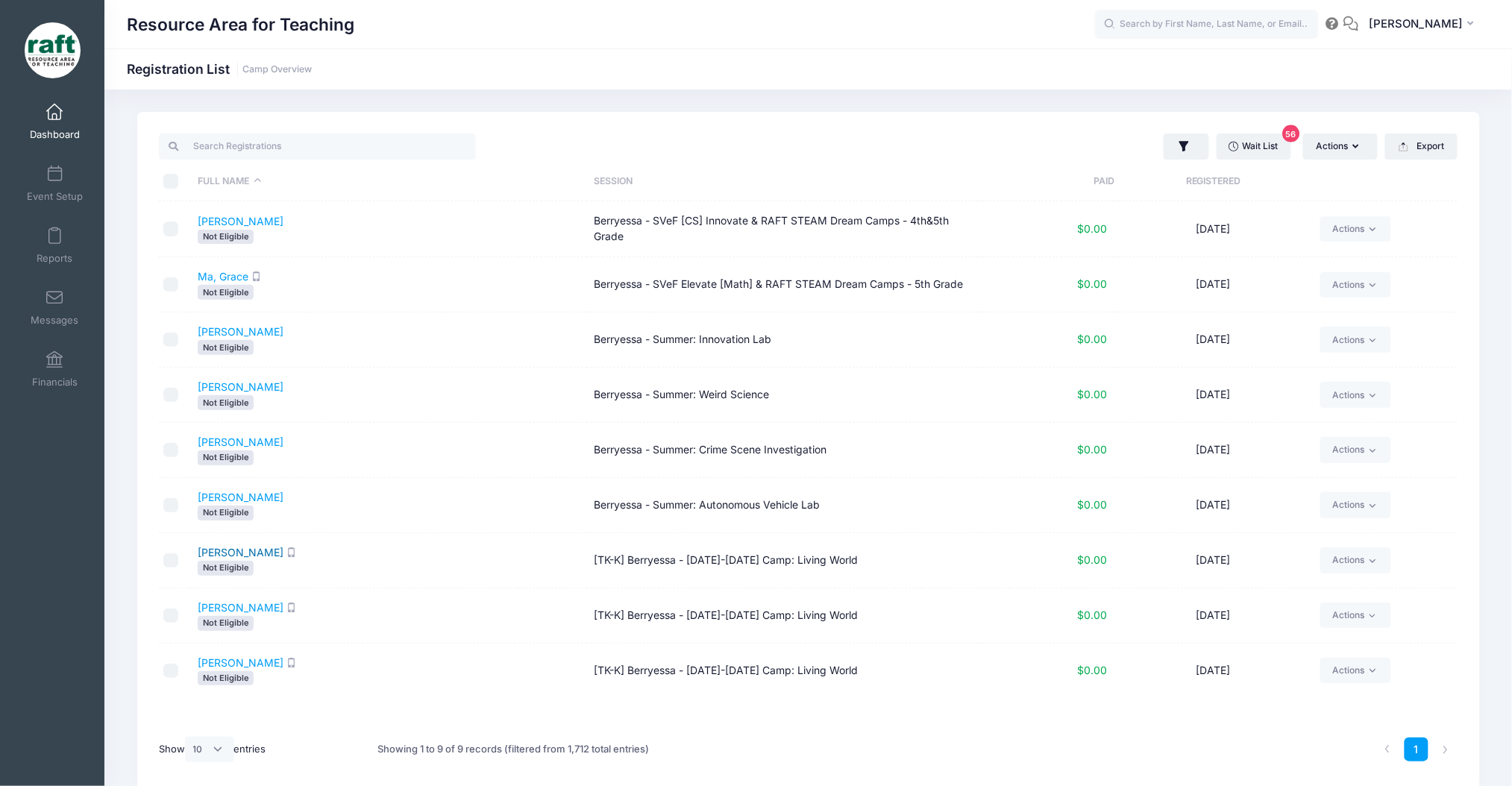
click at [230, 549] on link "Nguyen, Catherine" at bounding box center [240, 552] width 85 height 13
click at [224, 616] on td "Nguyen, Daniel Not Eligible" at bounding box center [388, 616] width 396 height 55
click at [216, 603] on link "[PERSON_NAME]" at bounding box center [240, 608] width 85 height 13
click at [165, 556] on input "checkbox" at bounding box center [170, 561] width 15 height 15
checkbox input "true"
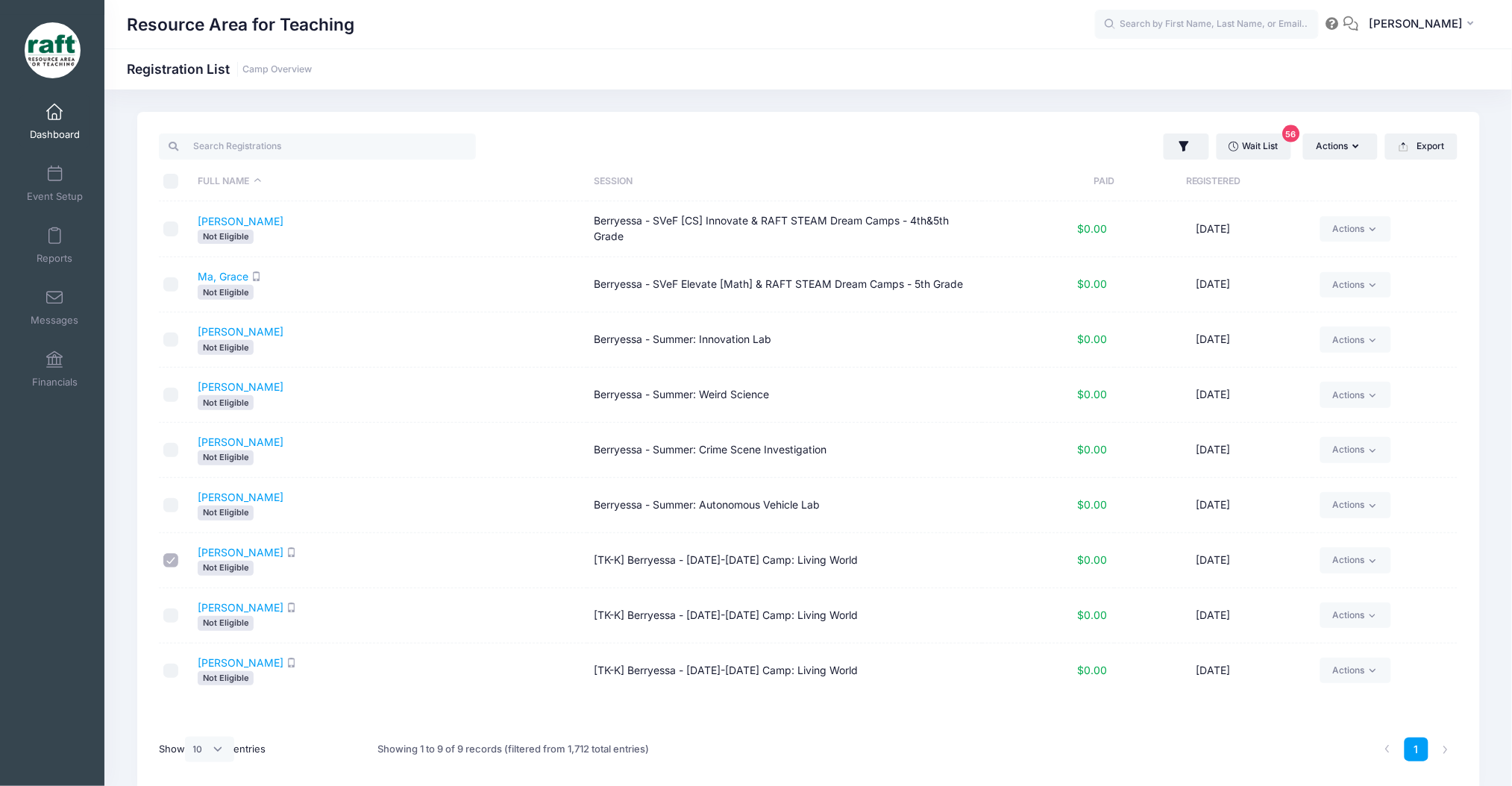
click at [175, 619] on input "checkbox" at bounding box center [170, 616] width 15 height 15
checkbox input "true"
click at [165, 668] on input "checkbox" at bounding box center [170, 671] width 15 height 15
checkbox input "true"
click at [1177, 146] on icon "button" at bounding box center [1184, 147] width 15 height 15
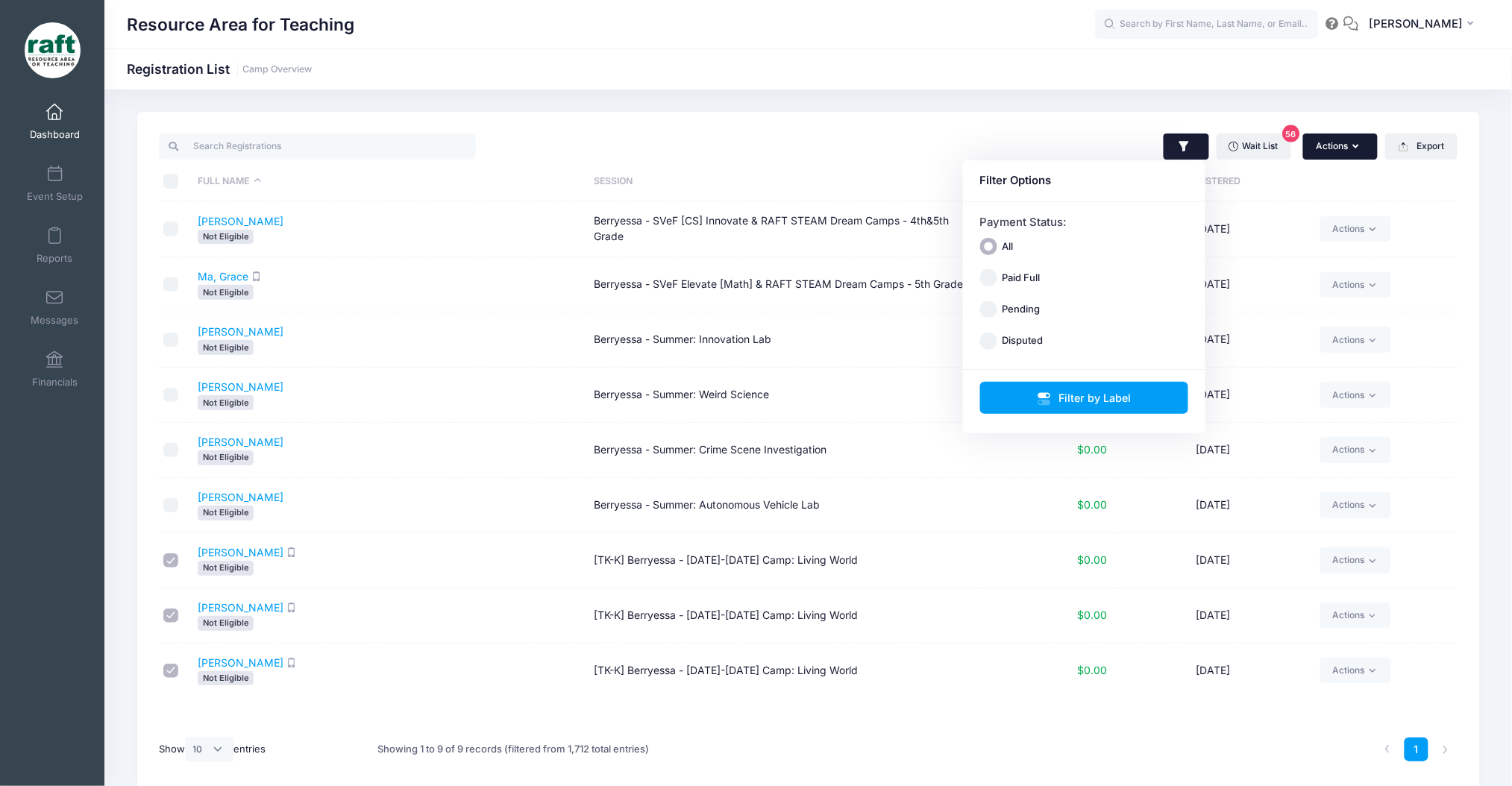
click at [1320, 153] on button "Actions" at bounding box center [1340, 146] width 75 height 25
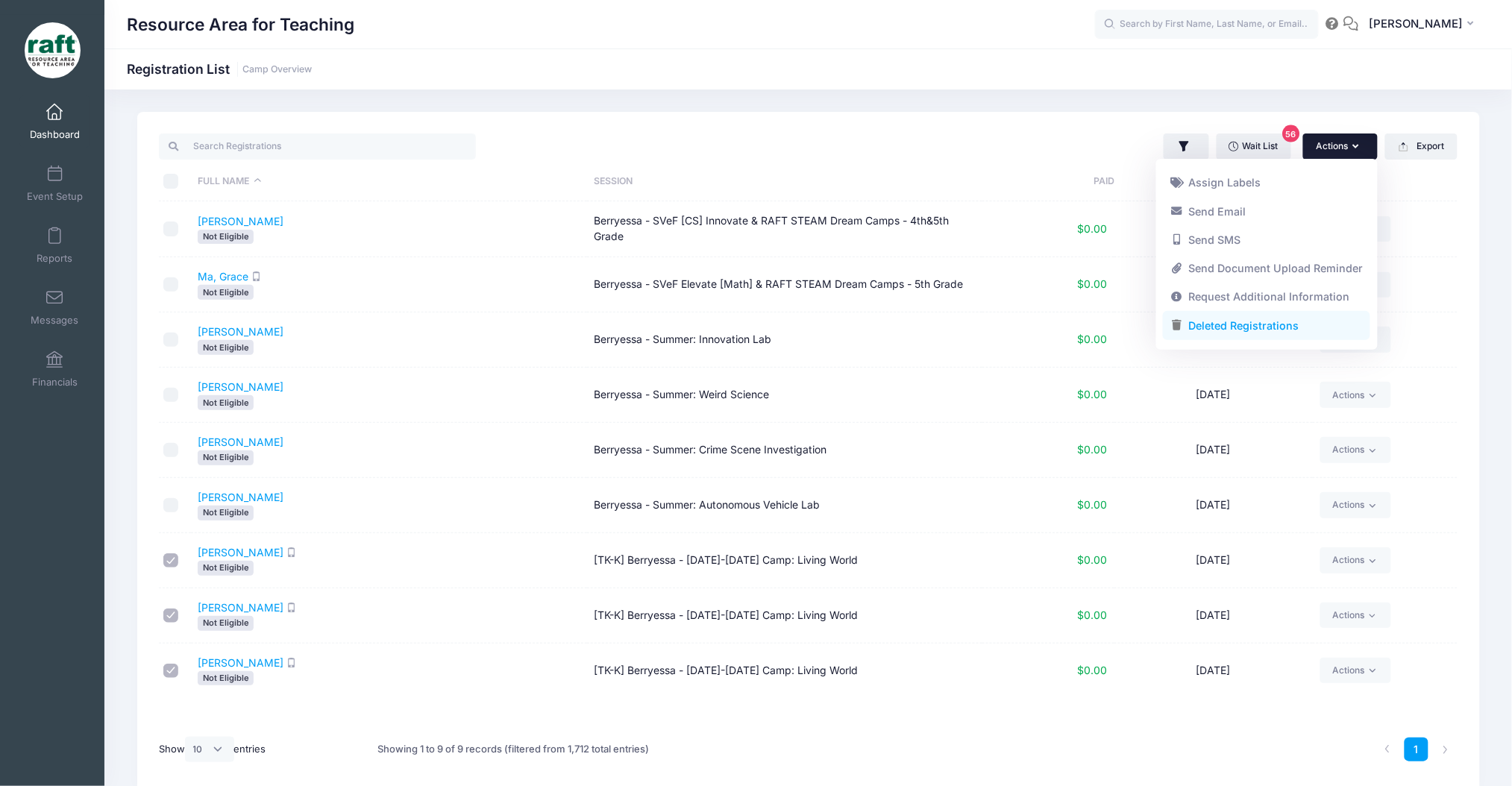
click at [1256, 315] on link "Deleted Registrations" at bounding box center [1267, 326] width 207 height 28
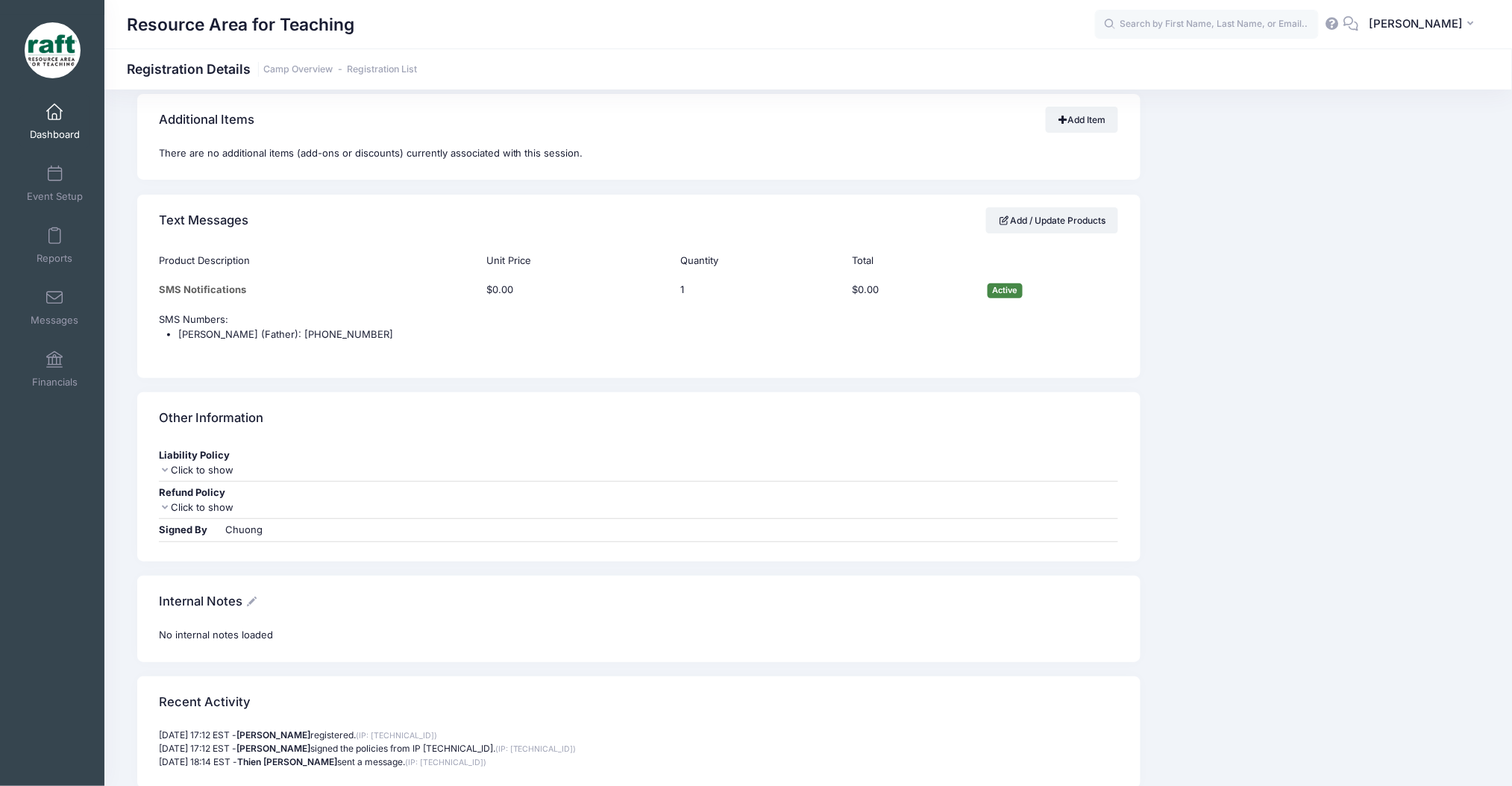
scroll to position [1972, 0]
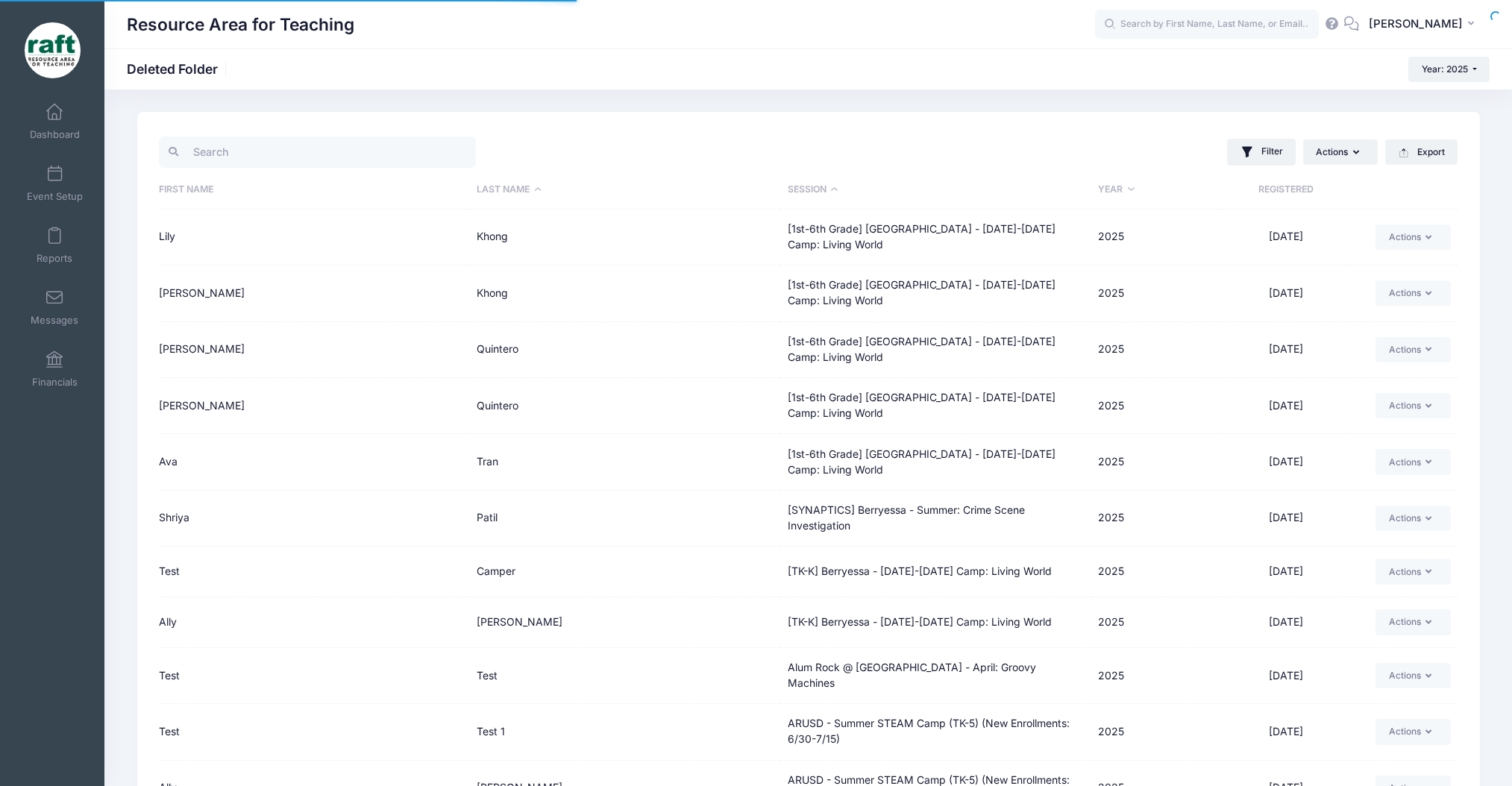
select select "50"
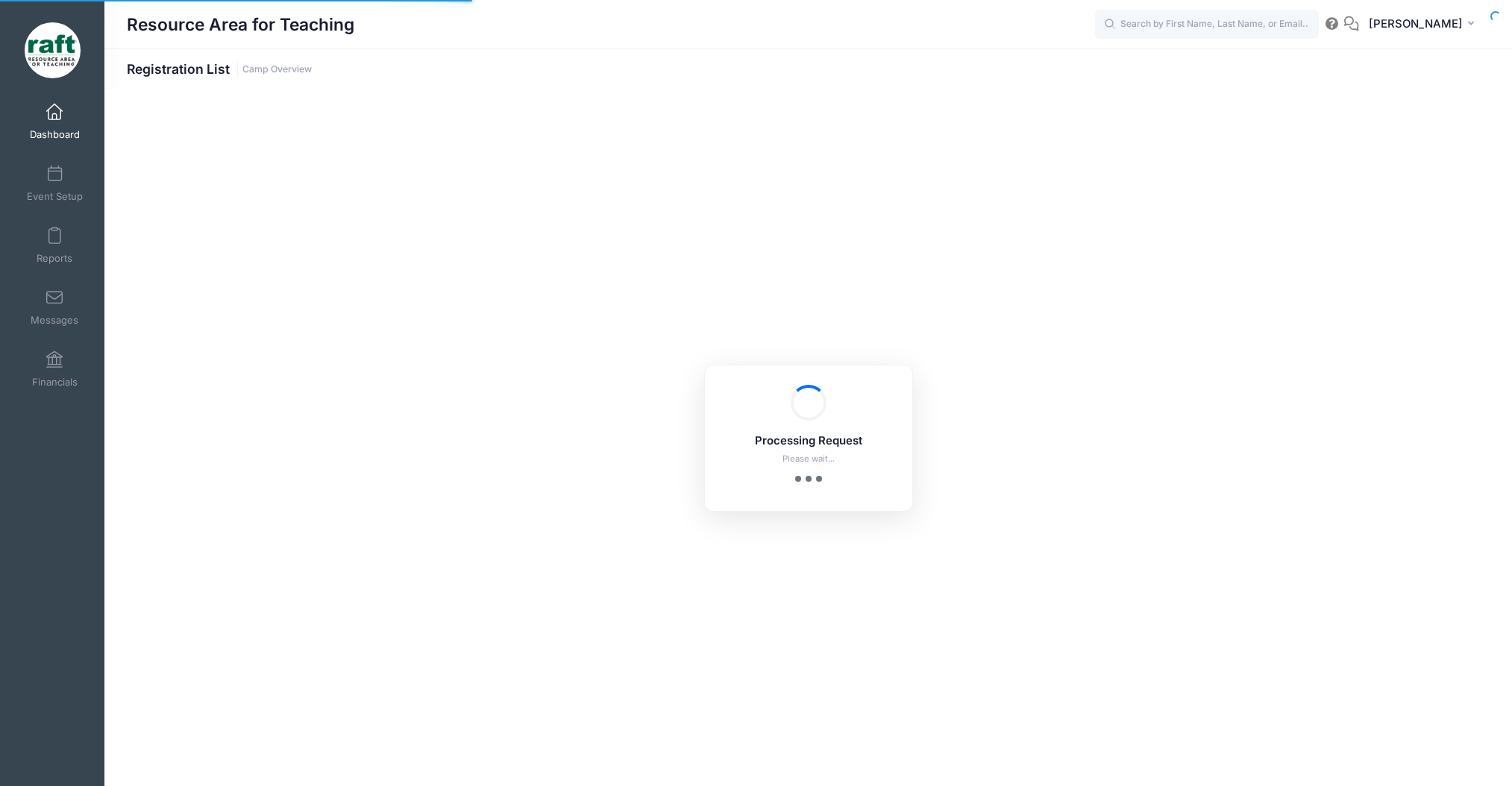
select select "10"
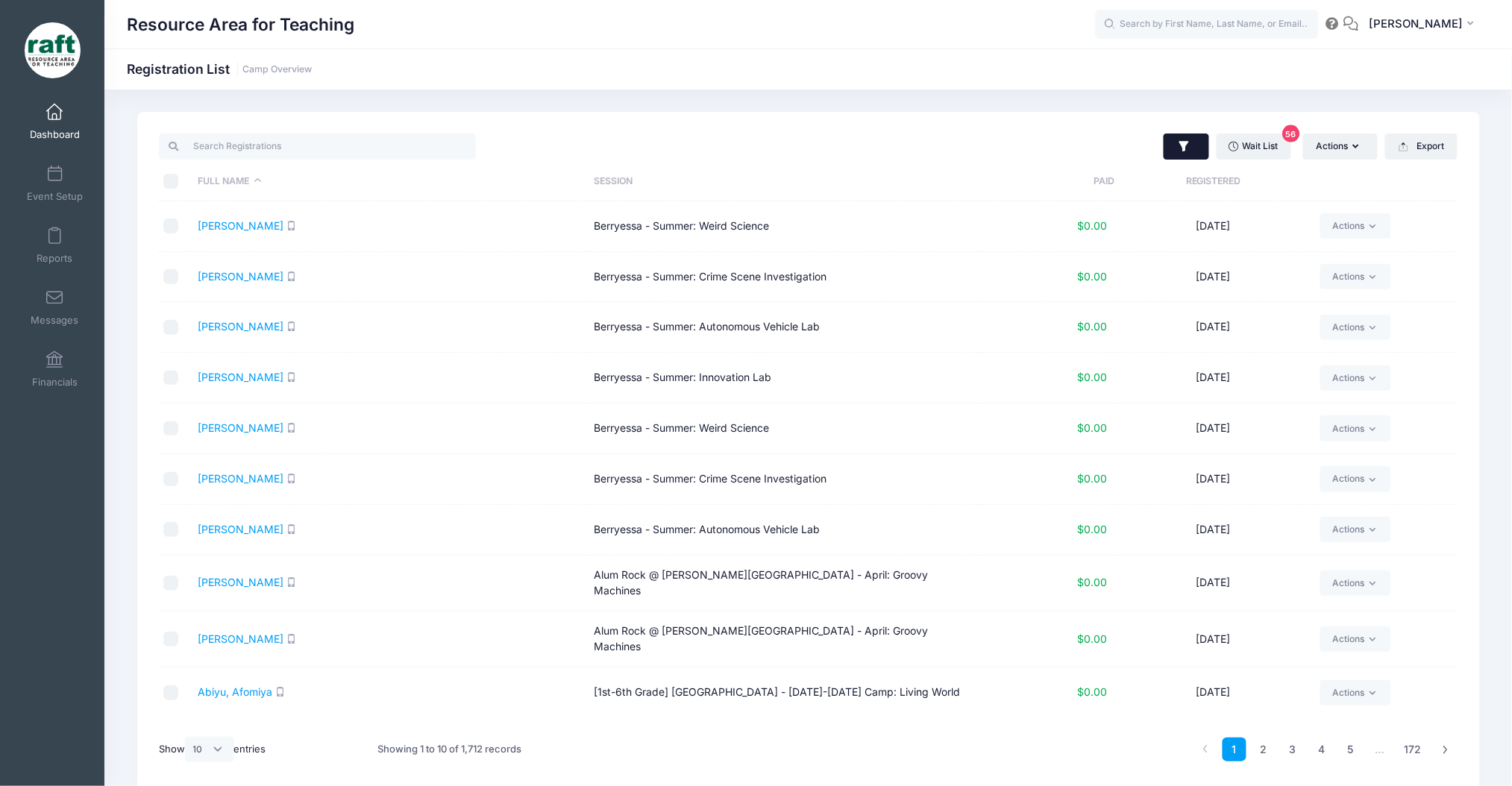
click at [1190, 133] on button "button" at bounding box center [1187, 147] width 45 height 27
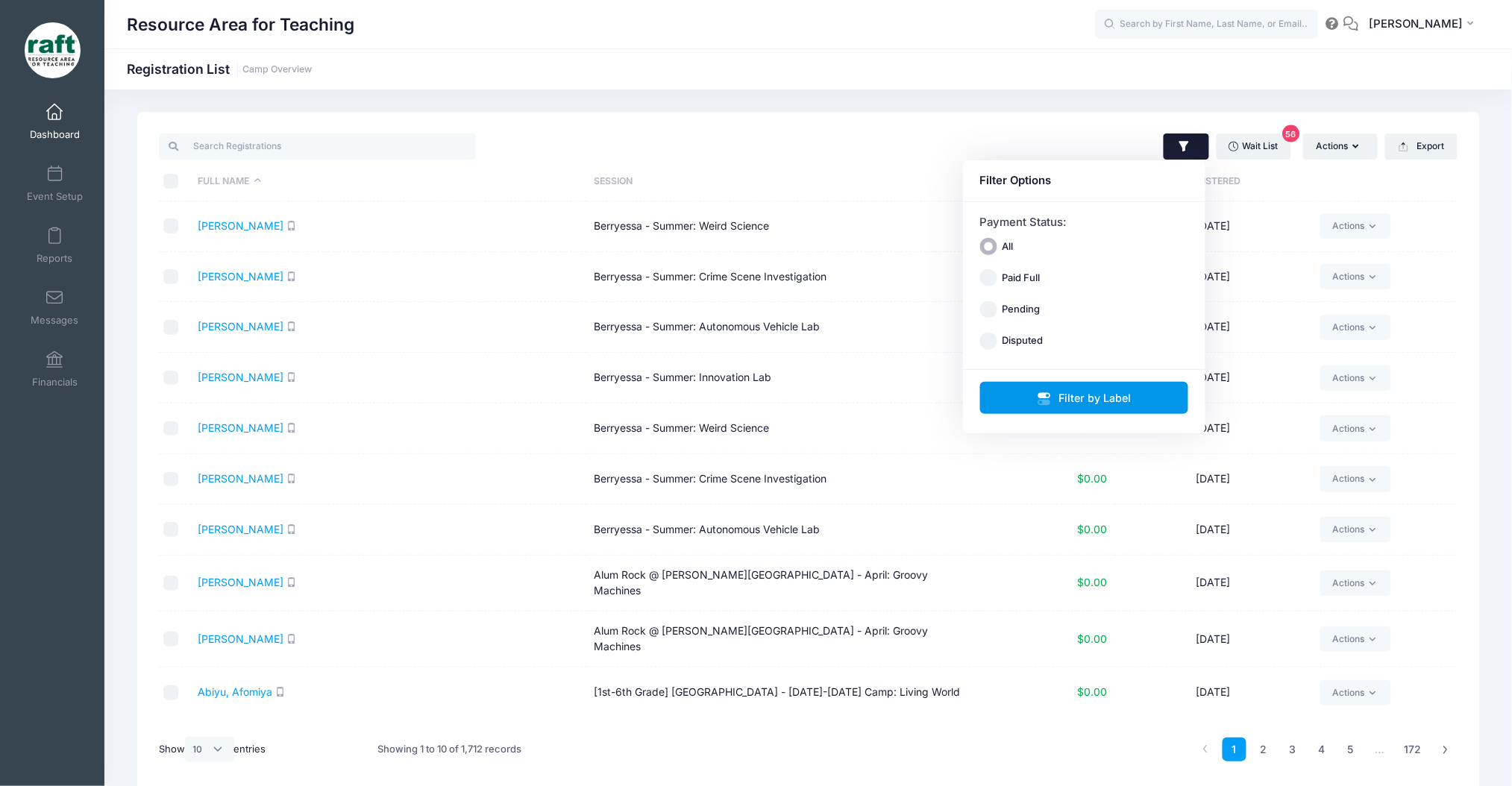
click at [1050, 389] on button "Filter by Label" at bounding box center [1085, 398] width 209 height 32
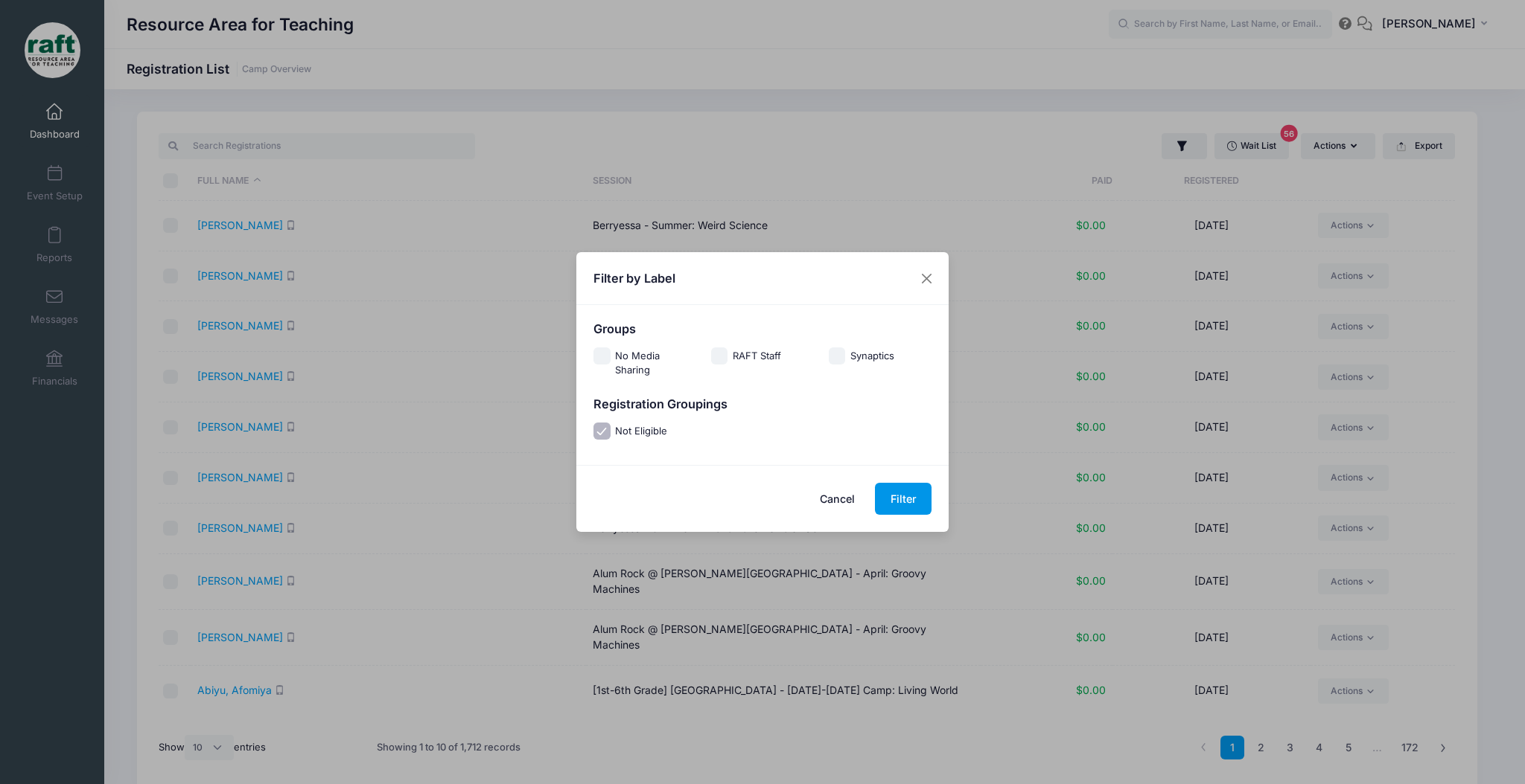
click at [910, 508] on button "Filter" at bounding box center [903, 498] width 56 height 32
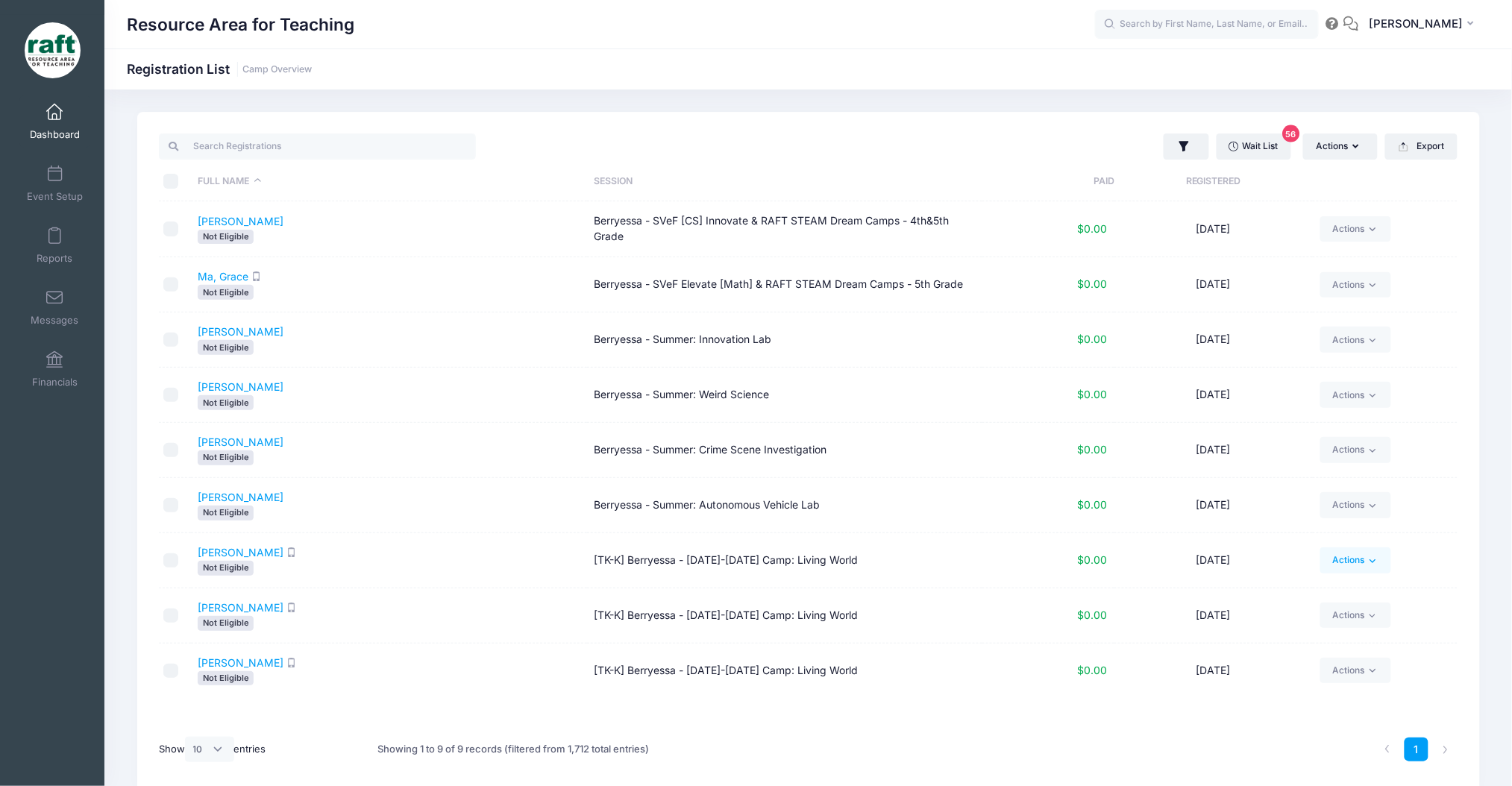
click at [1327, 559] on link "Actions" at bounding box center [1355, 560] width 71 height 25
click at [1278, 530] on link "Delete" at bounding box center [1299, 525] width 173 height 28
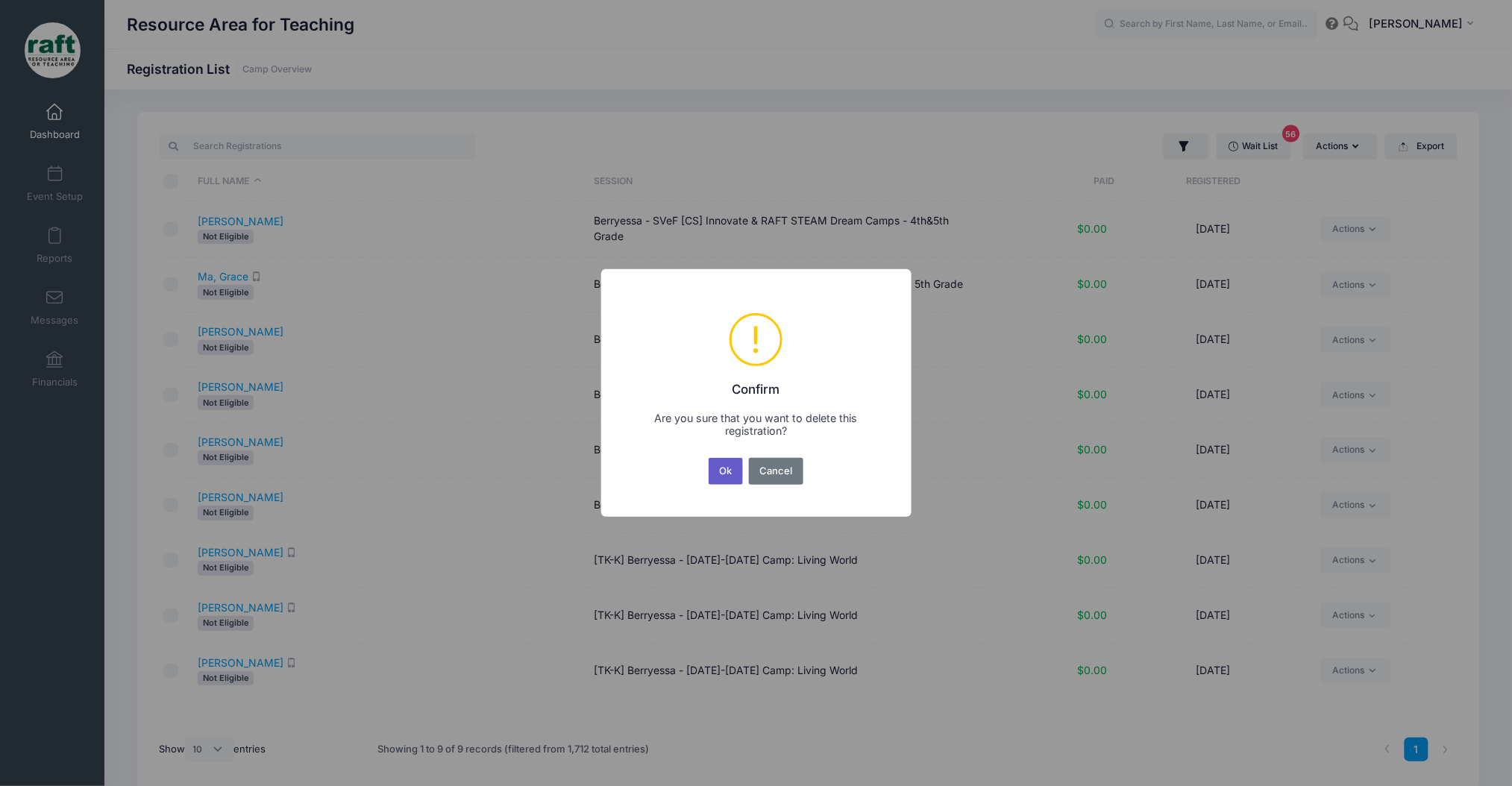
click at [721, 463] on button "Ok" at bounding box center [726, 471] width 35 height 27
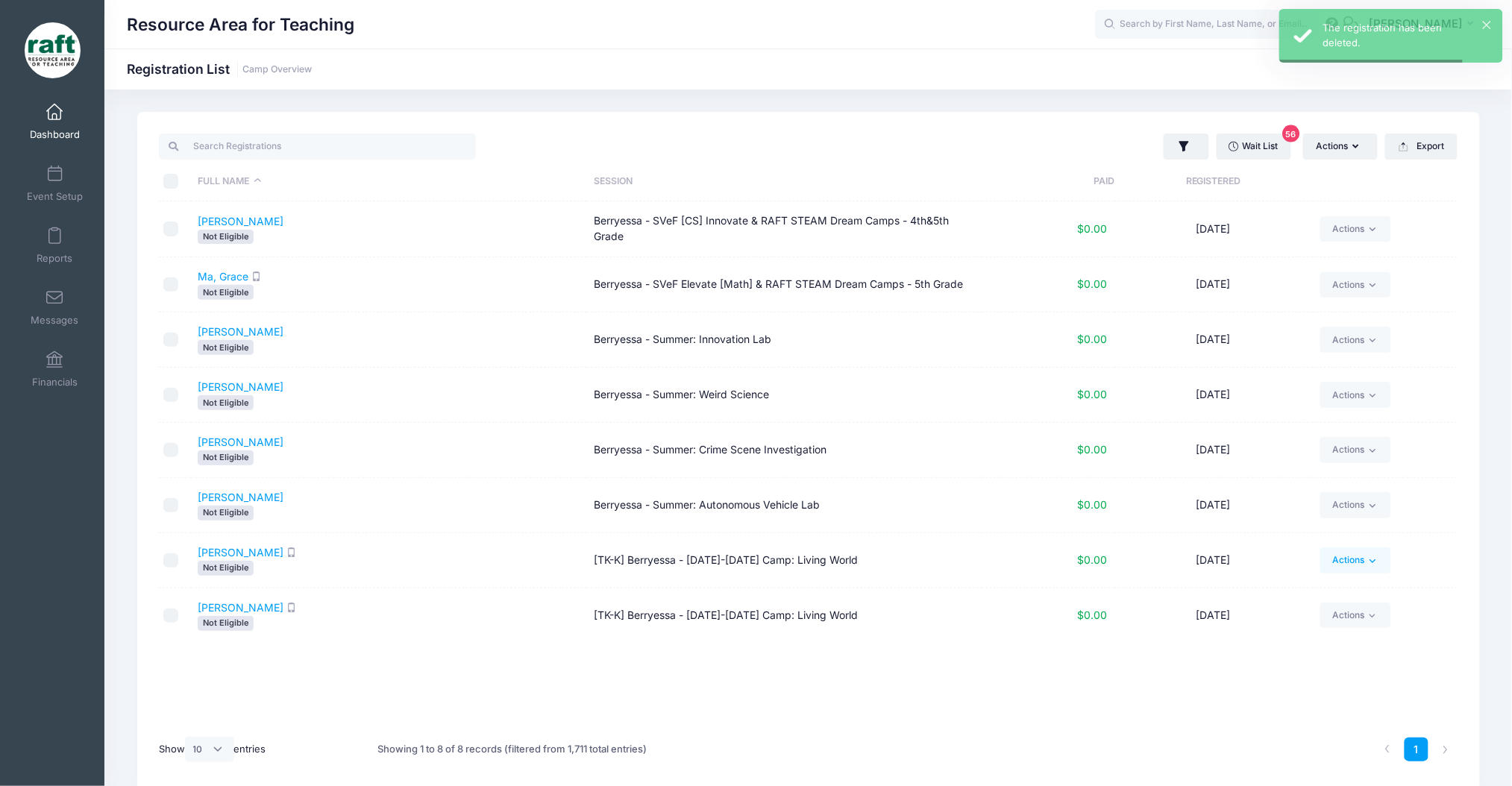
click at [1364, 555] on link "Actions" at bounding box center [1355, 560] width 71 height 25
click at [1249, 524] on link "Delete" at bounding box center [1299, 525] width 173 height 28
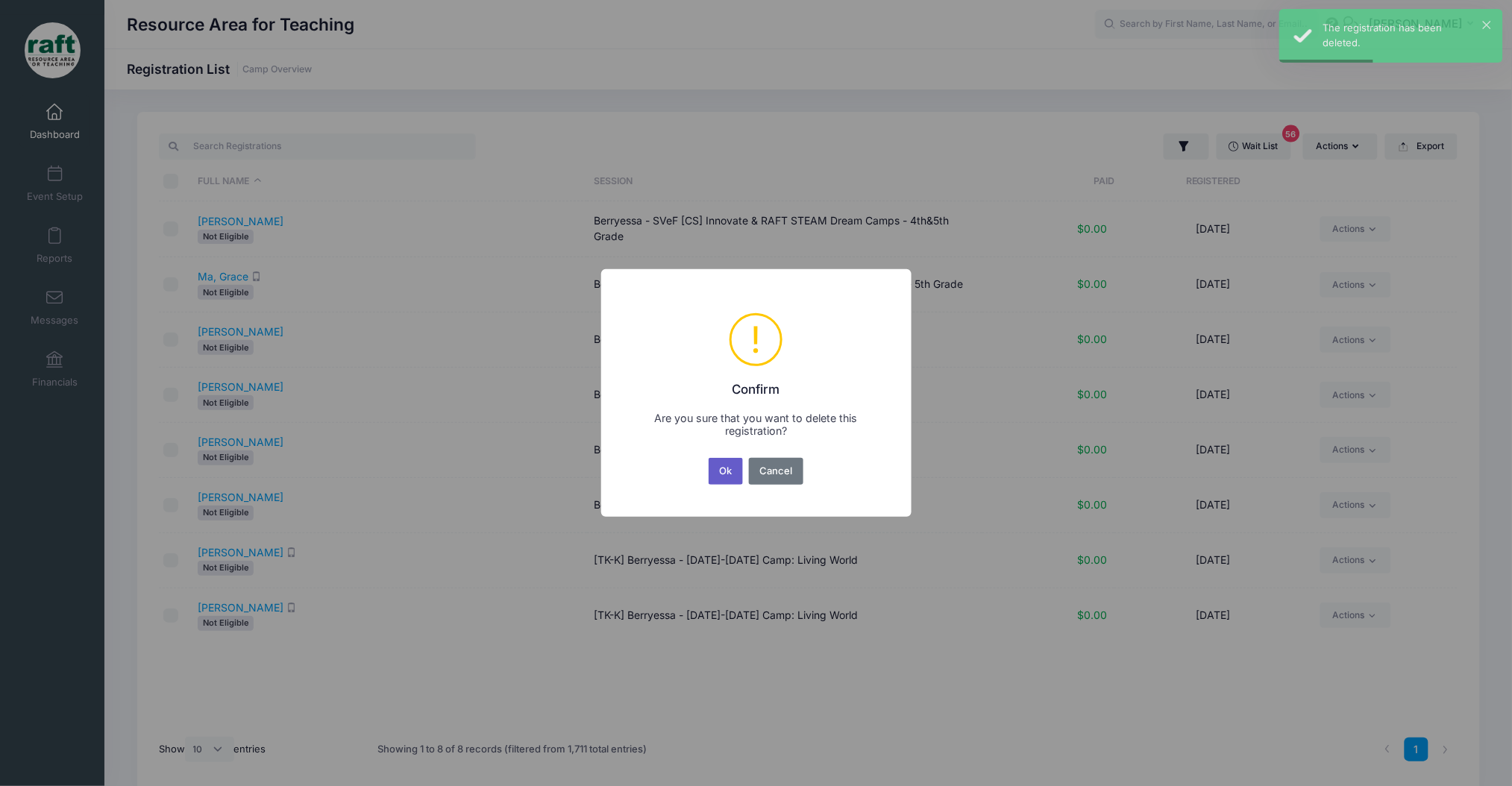
click at [735, 467] on button "Ok" at bounding box center [726, 471] width 35 height 27
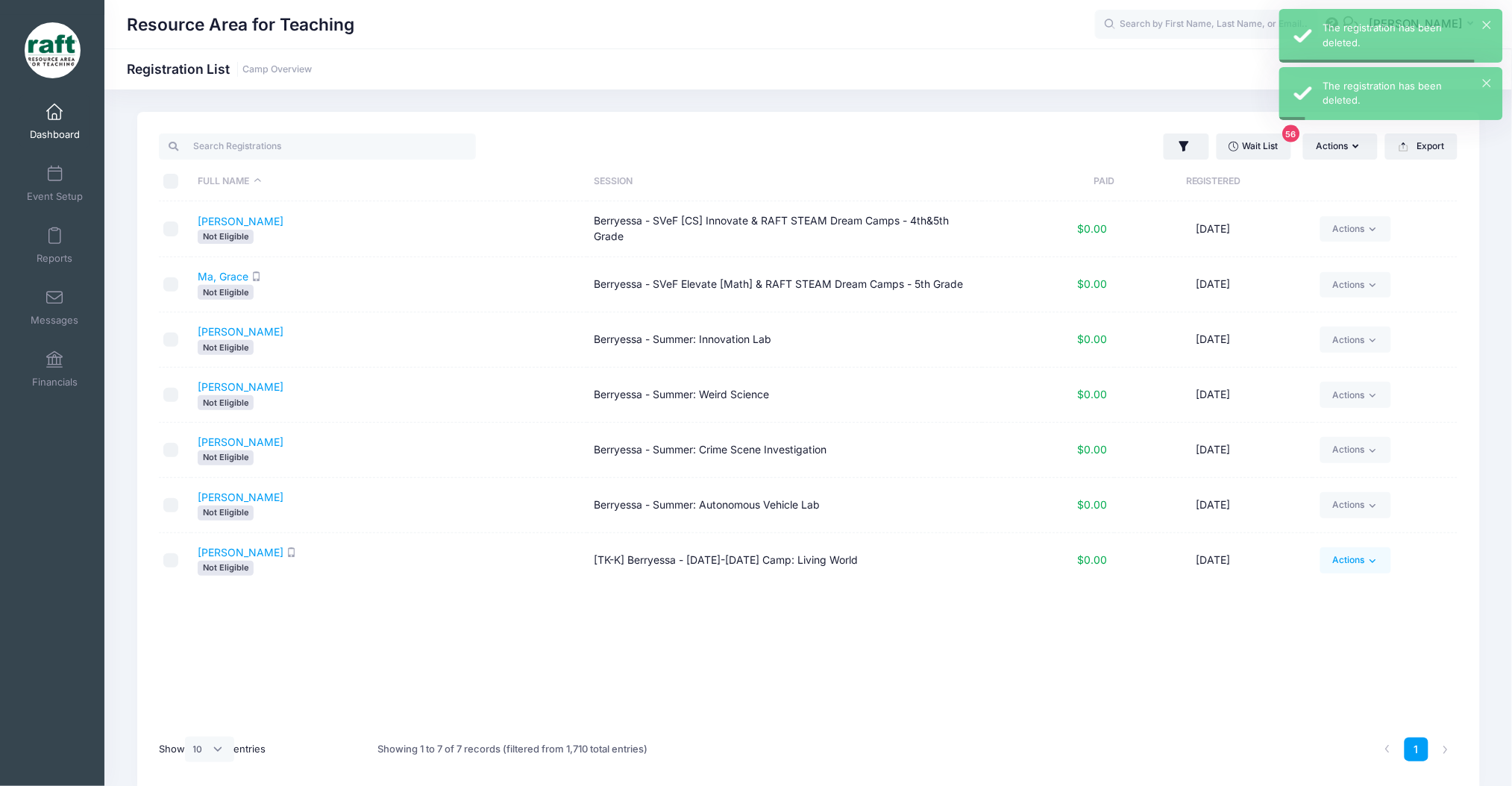
click at [1368, 557] on icon at bounding box center [1372, 562] width 11 height 11
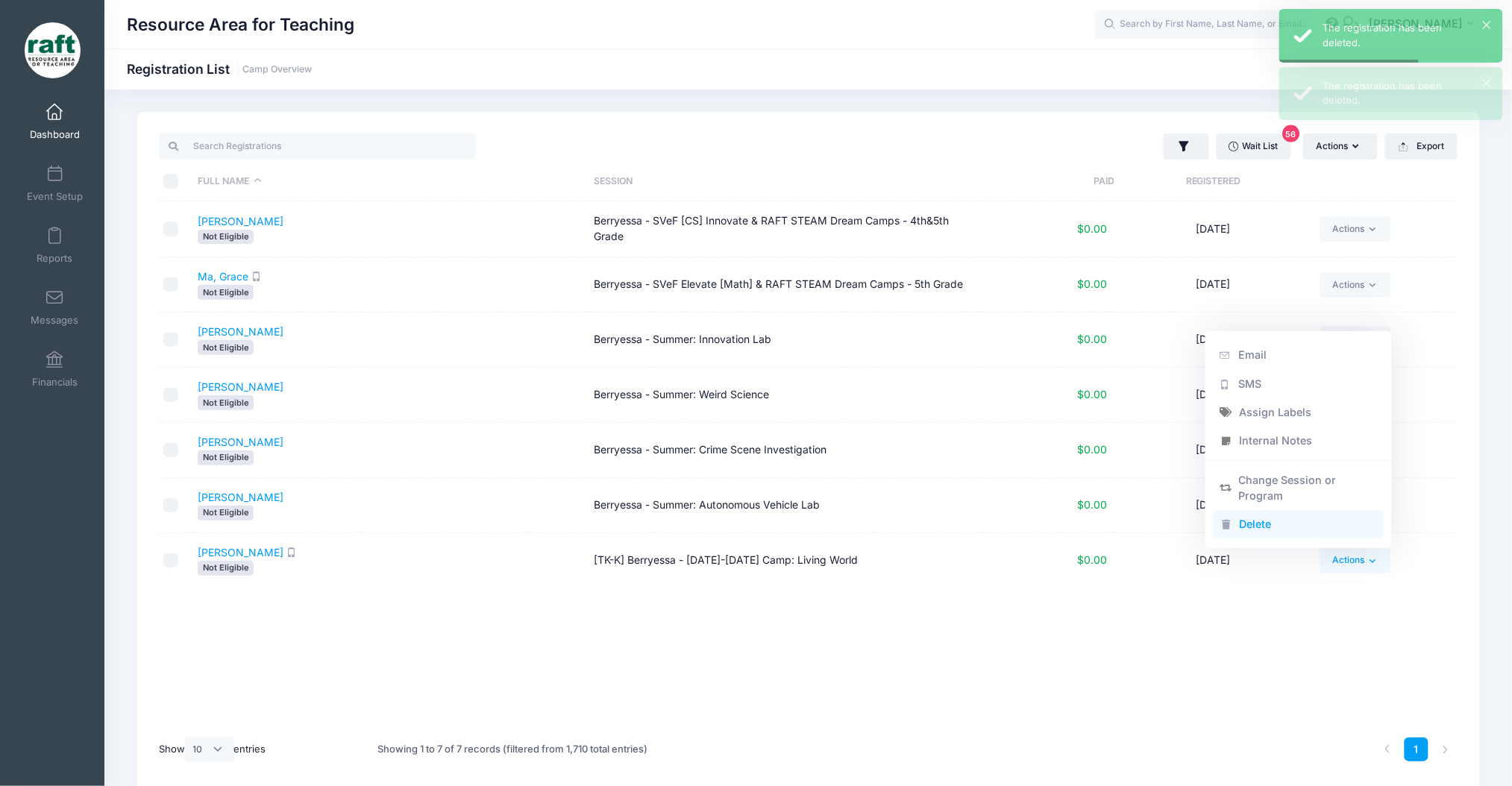
click at [1239, 519] on link "Delete" at bounding box center [1299, 525] width 173 height 28
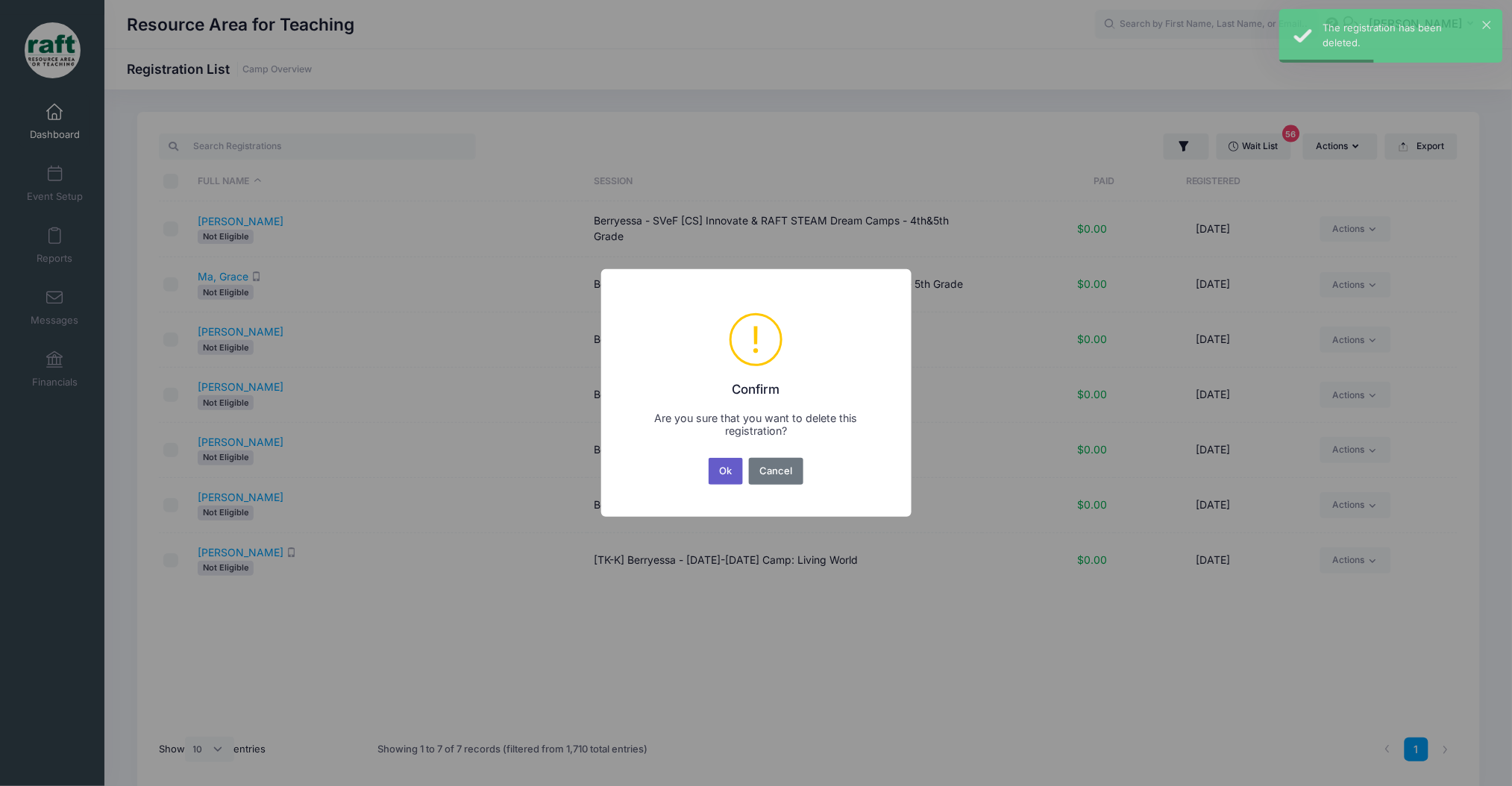
click at [736, 477] on button "Ok" at bounding box center [726, 471] width 35 height 27
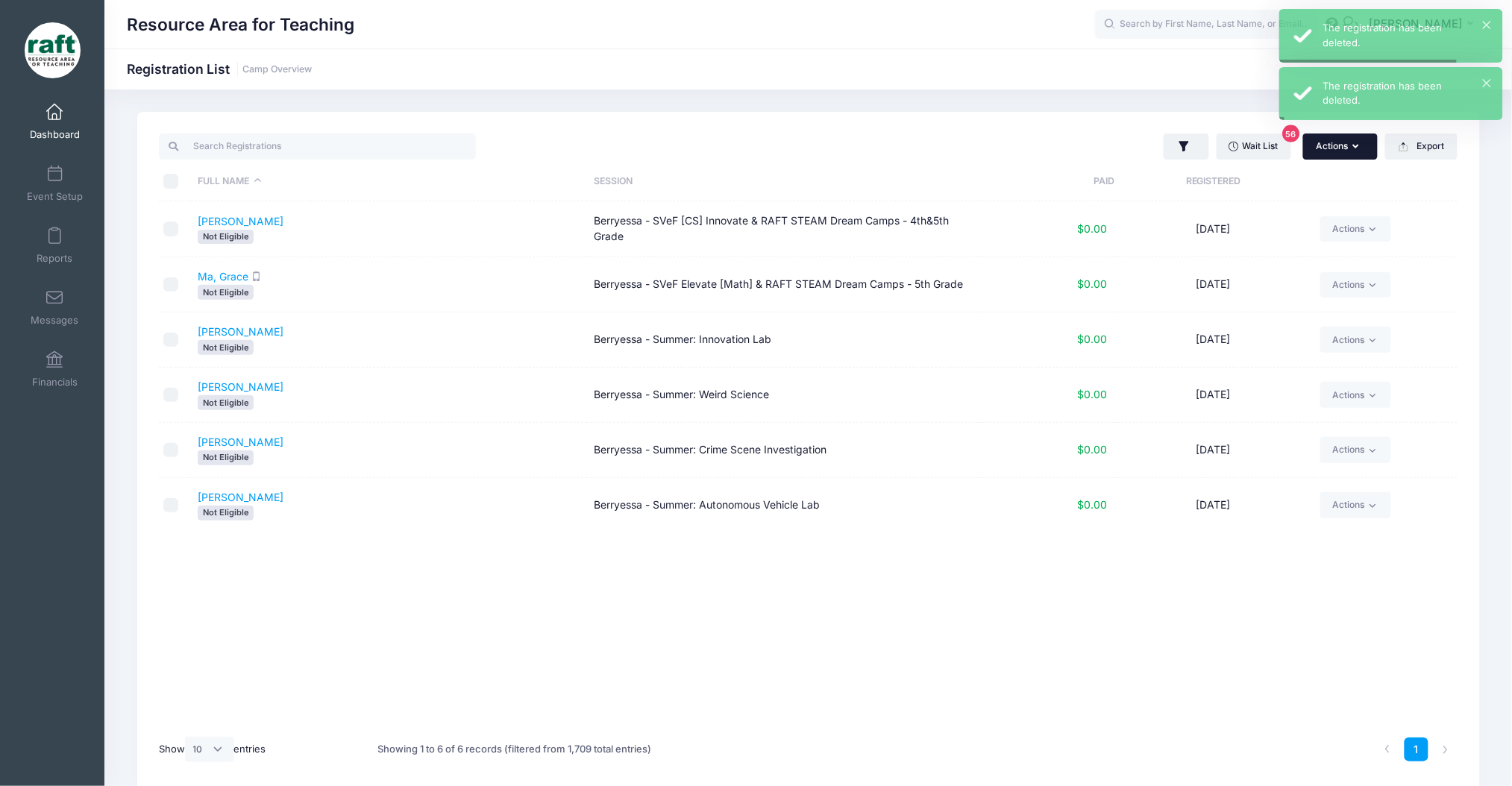
click at [1330, 147] on button "Actions" at bounding box center [1340, 146] width 75 height 25
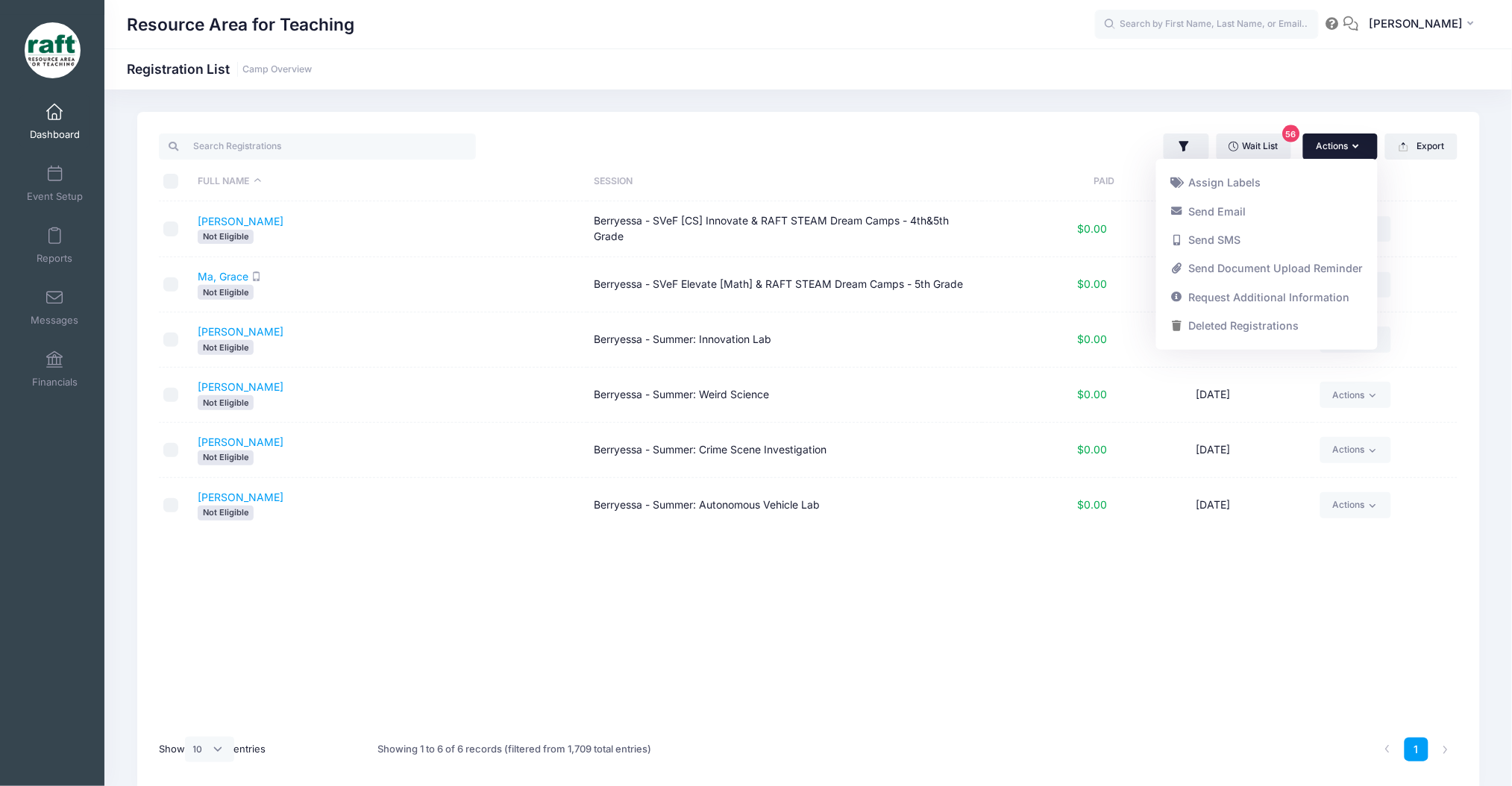
click at [333, 618] on div "Full Name Session Paid Registered [PERSON_NAME] Not Eligible Berryessa - SVeF […" at bounding box center [809, 464] width 1299 height 526
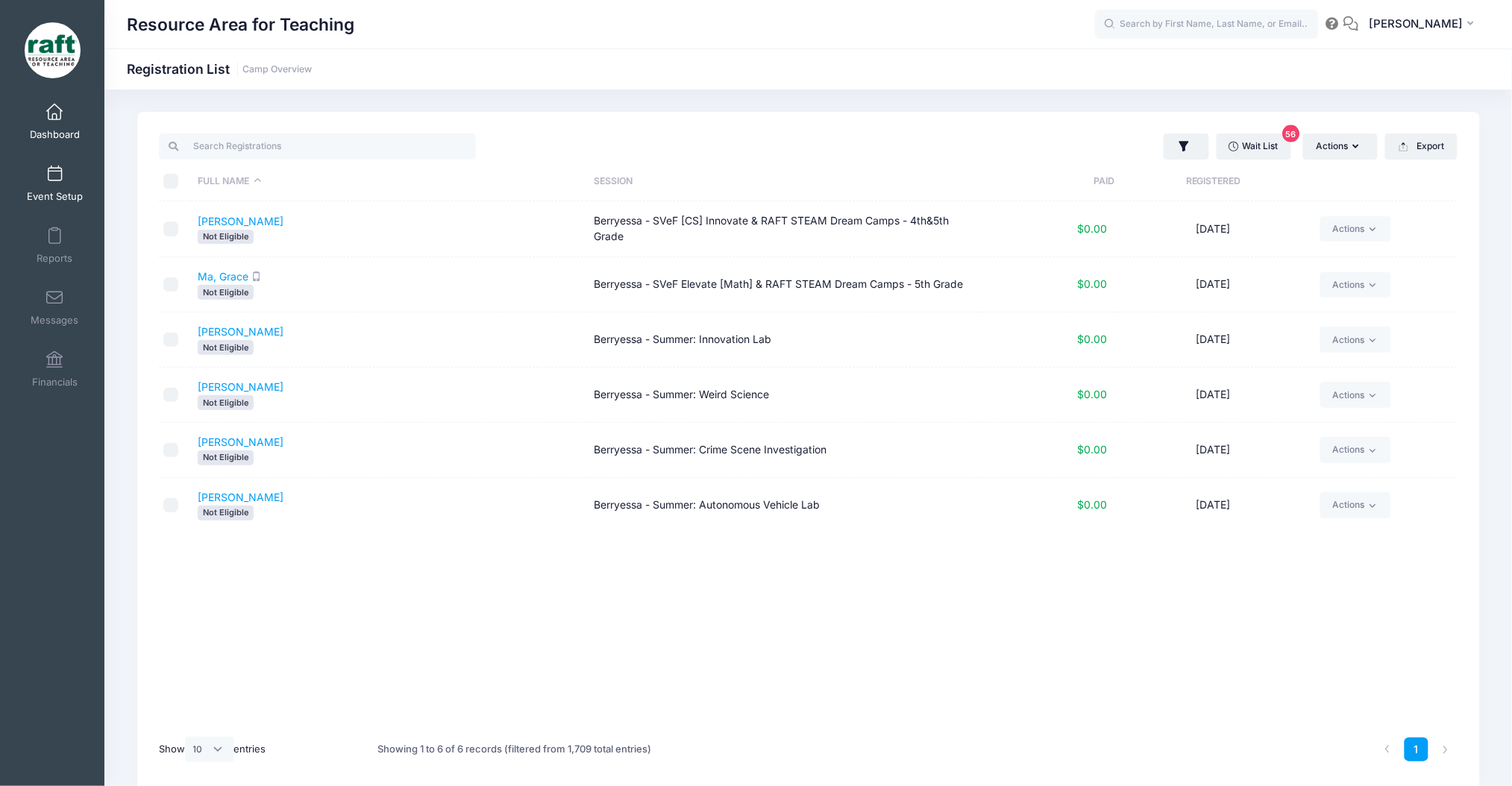
click at [57, 171] on link "Event Setup" at bounding box center [55, 184] width 71 height 53
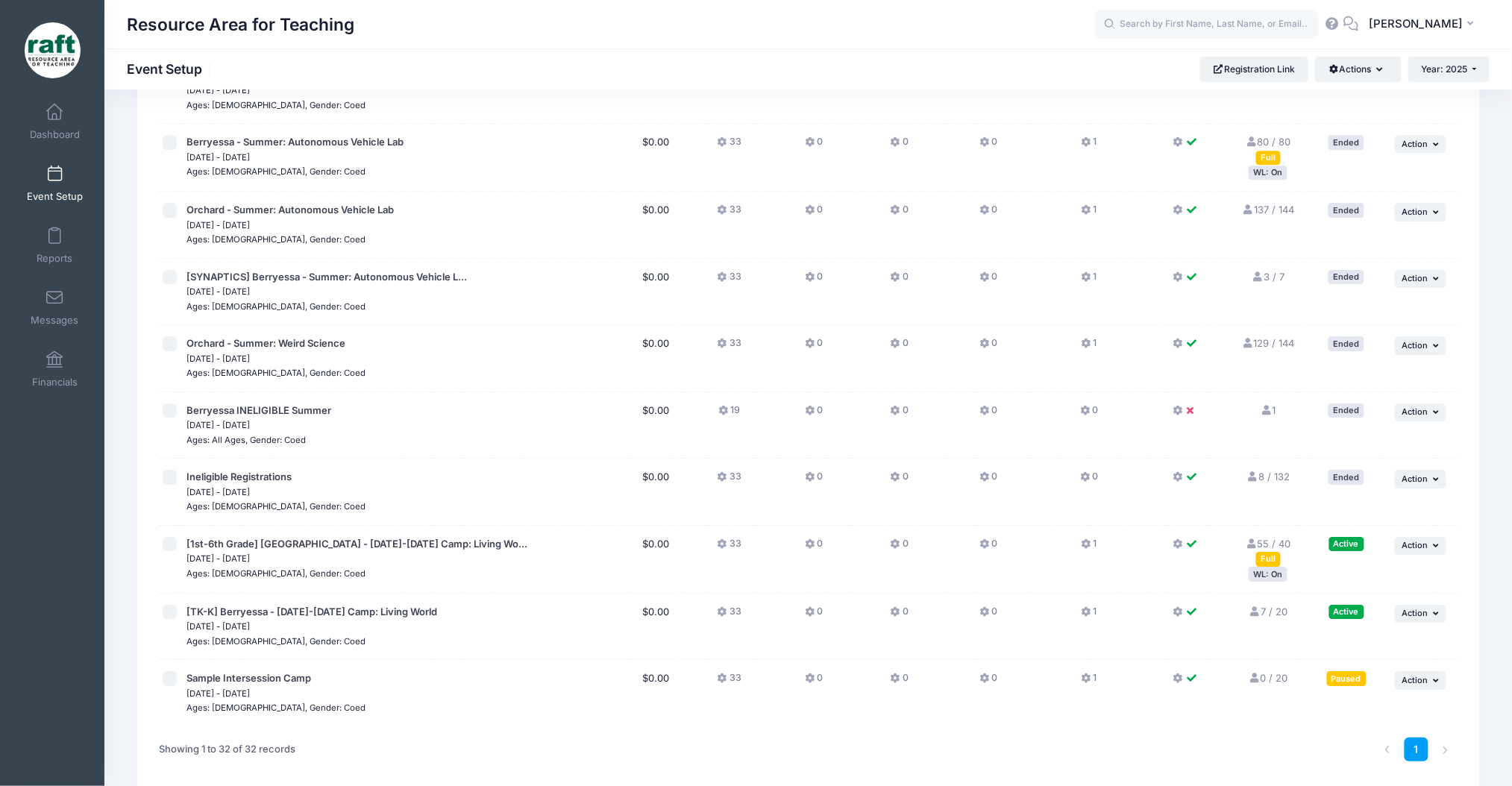
scroll to position [1682, 0]
